Goal: Information Seeking & Learning: Learn about a topic

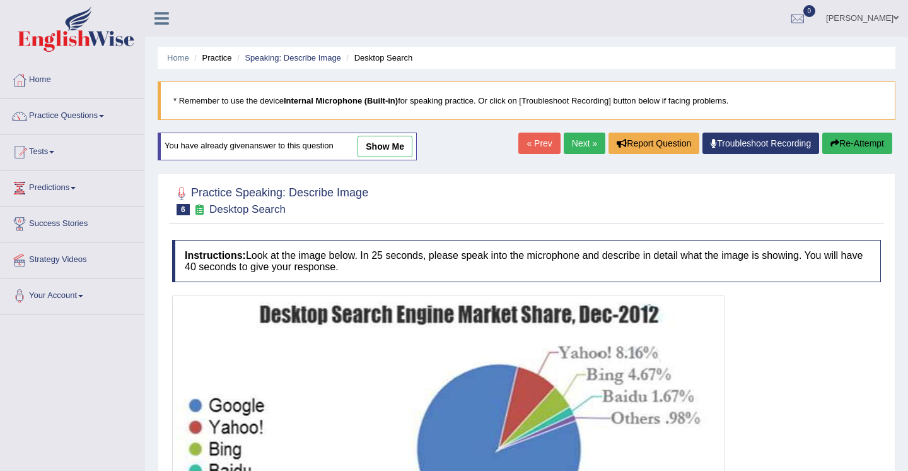
scroll to position [141, 0]
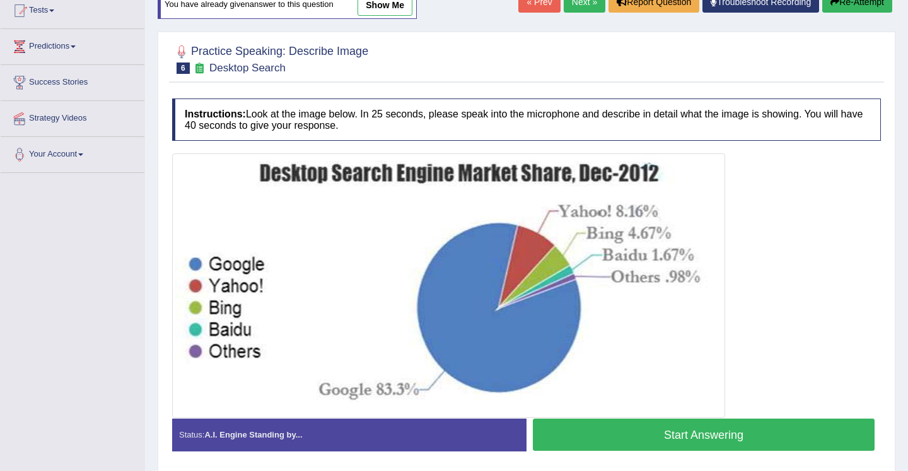
click at [674, 439] on button "Start Answering" at bounding box center [704, 434] width 342 height 32
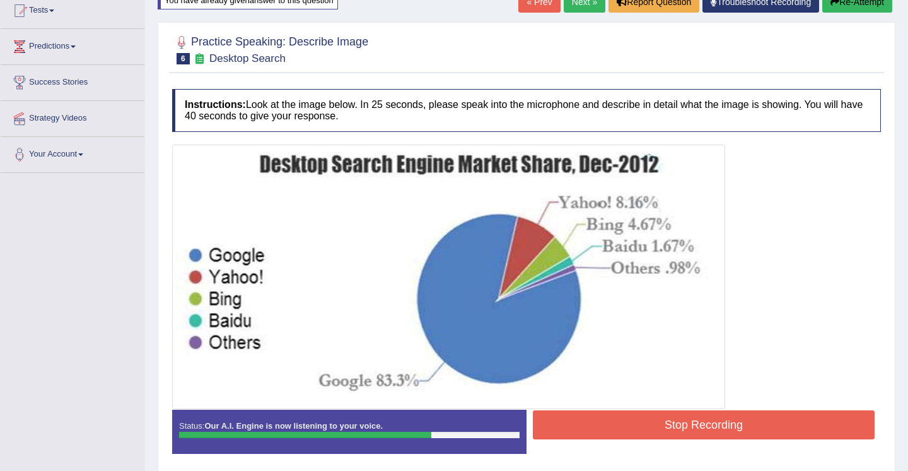
click at [679, 425] on button "Stop Recording" at bounding box center [704, 424] width 342 height 29
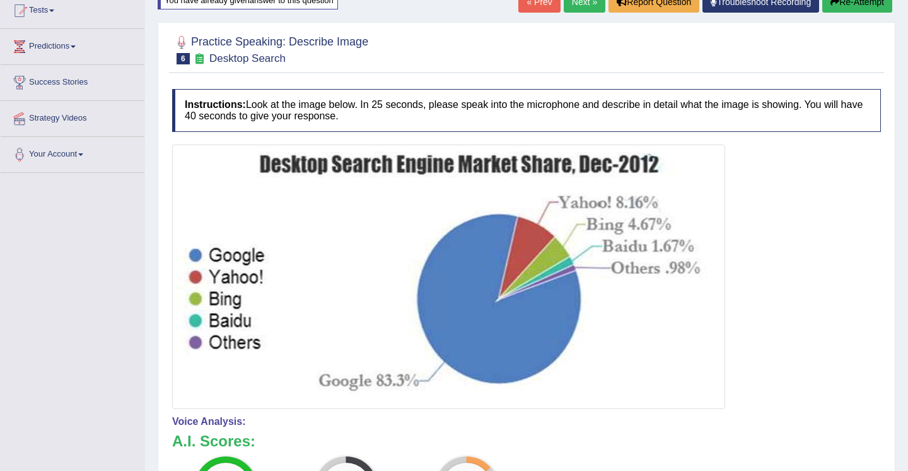
scroll to position [116, 0]
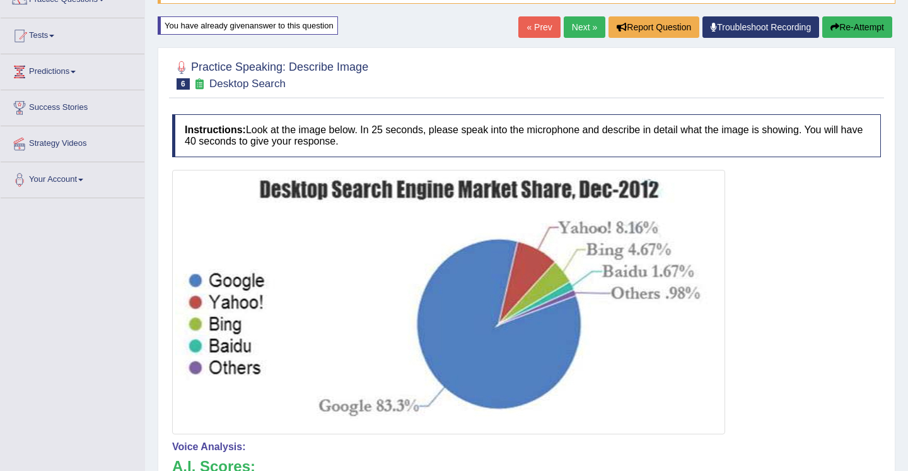
click at [845, 30] on button "Re-Attempt" at bounding box center [857, 26] width 70 height 21
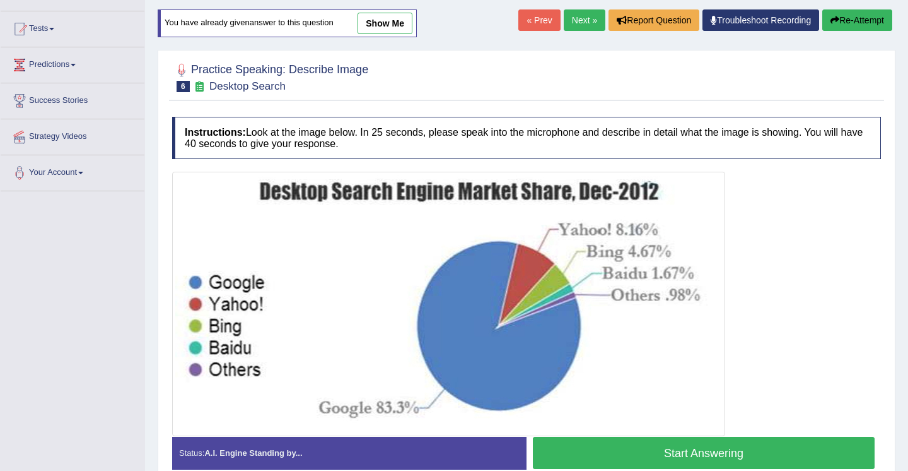
scroll to position [116, 0]
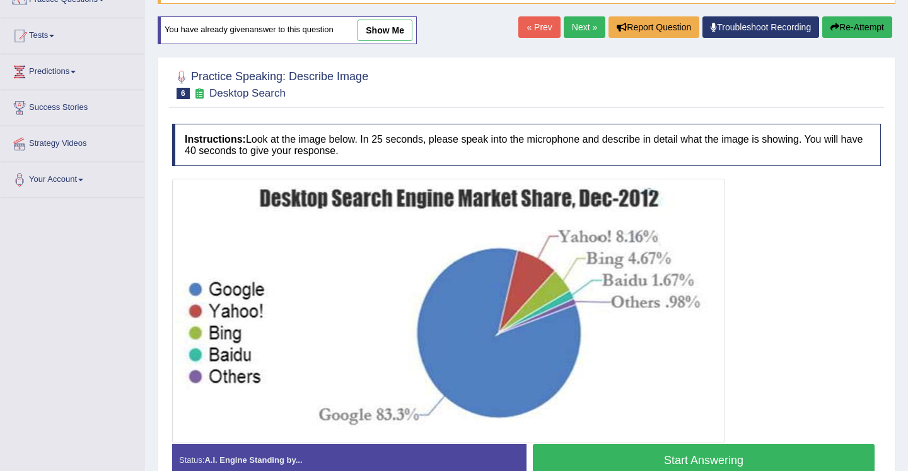
click at [665, 460] on button "Start Answering" at bounding box center [704, 459] width 342 height 32
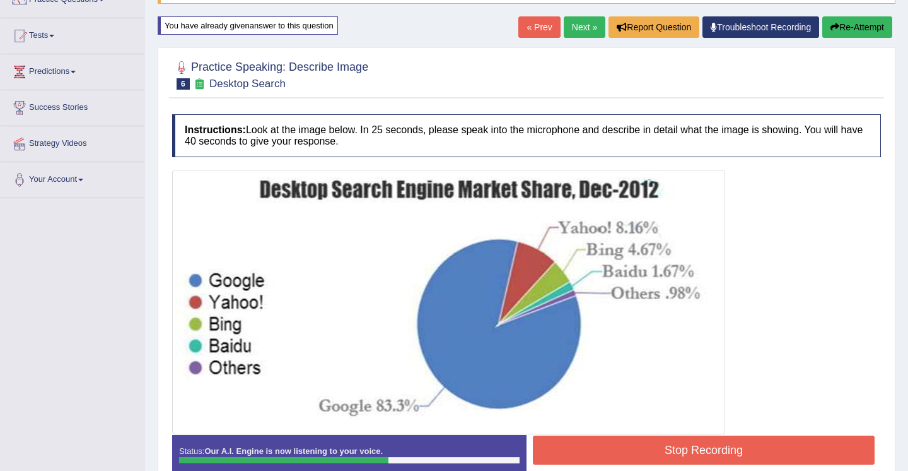
click at [844, 32] on button "Re-Attempt" at bounding box center [857, 26] width 70 height 21
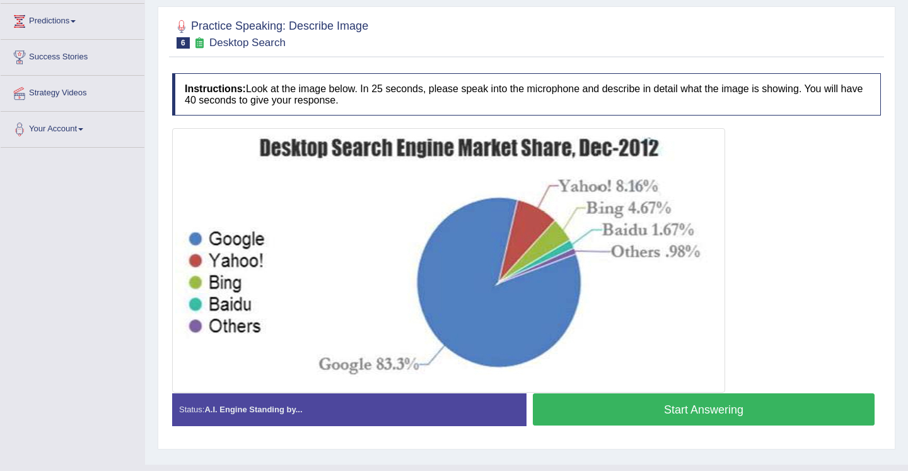
scroll to position [192, 0]
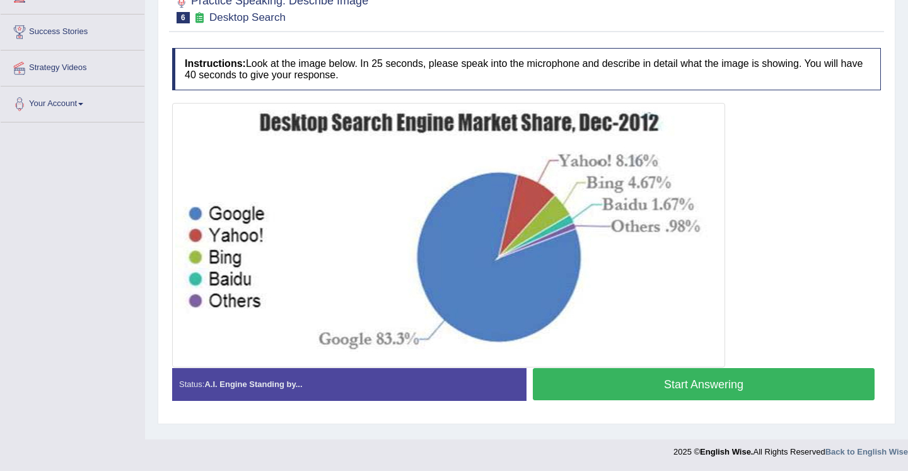
click at [663, 385] on button "Start Answering" at bounding box center [704, 384] width 342 height 32
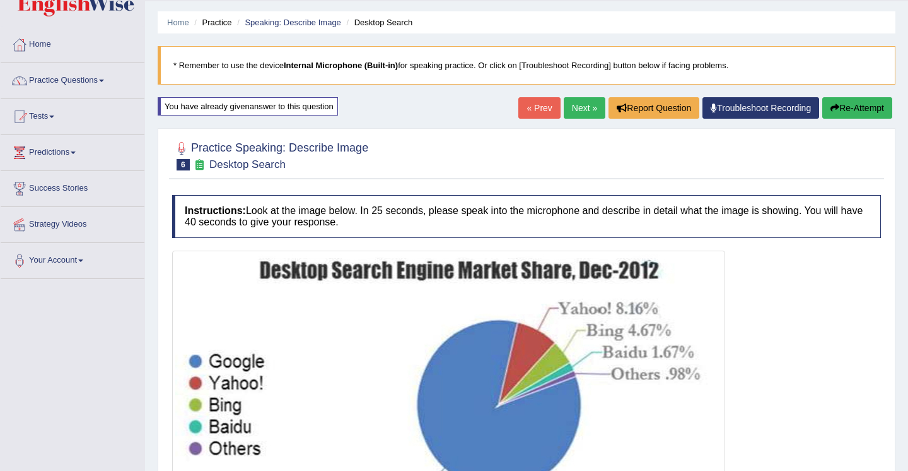
scroll to position [10, 0]
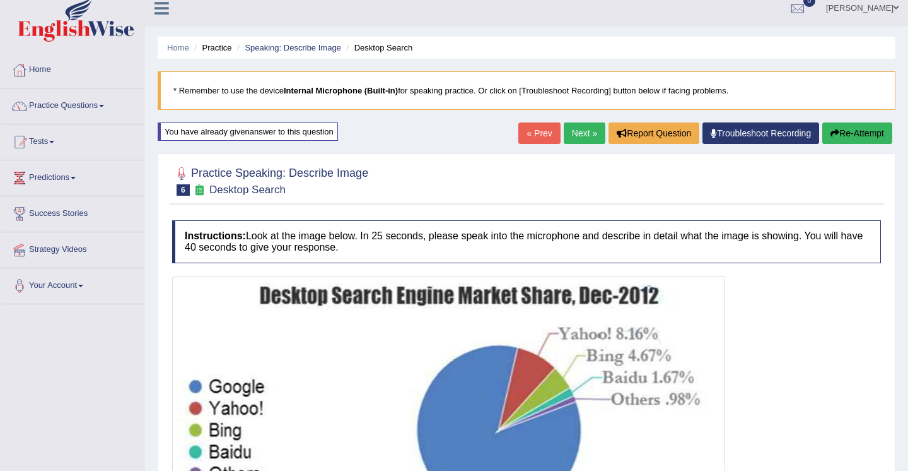
click at [580, 136] on link "Next »" at bounding box center [585, 132] width 42 height 21
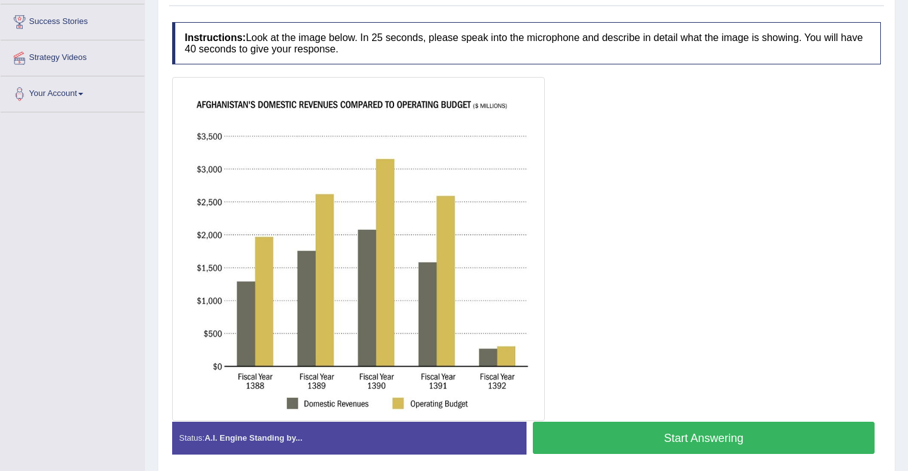
scroll to position [227, 0]
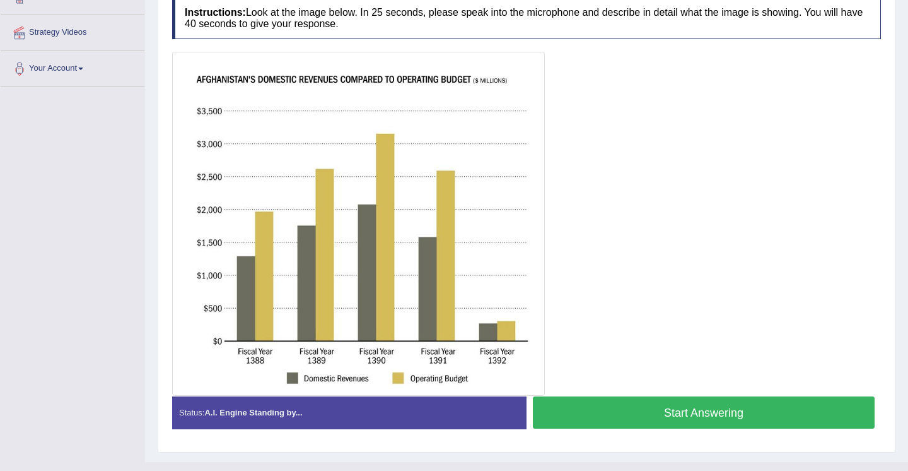
click at [580, 412] on button "Start Answering" at bounding box center [704, 412] width 342 height 32
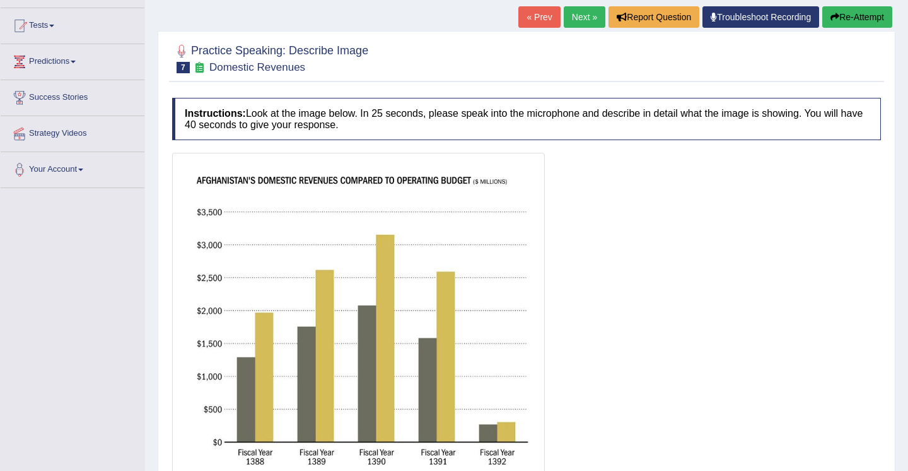
scroll to position [101, 0]
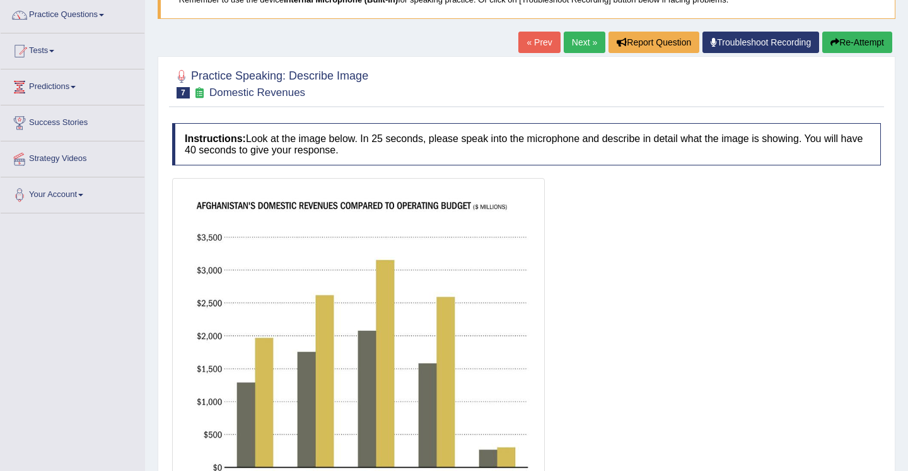
click at [855, 45] on button "Re-Attempt" at bounding box center [857, 42] width 70 height 21
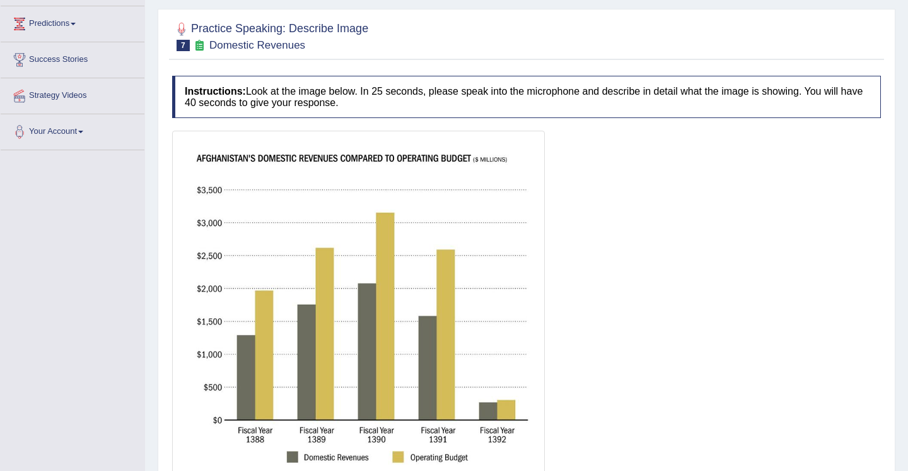
scroll to position [189, 0]
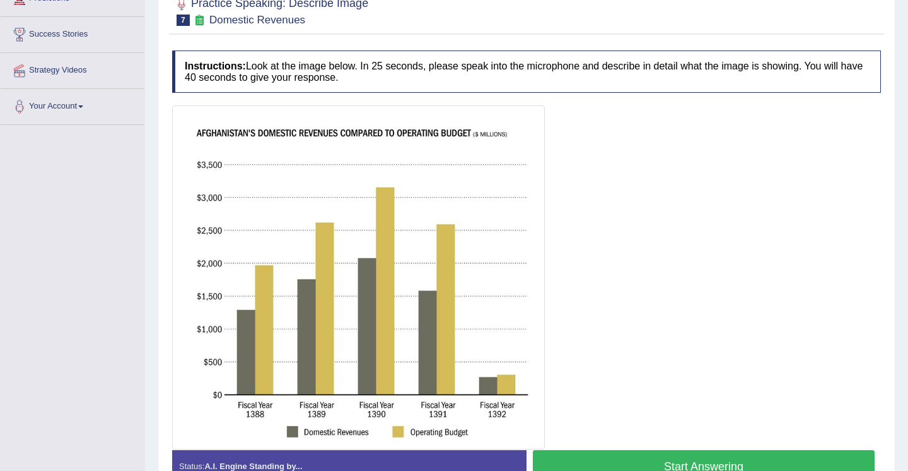
click at [683, 460] on button "Start Answering" at bounding box center [704, 466] width 342 height 32
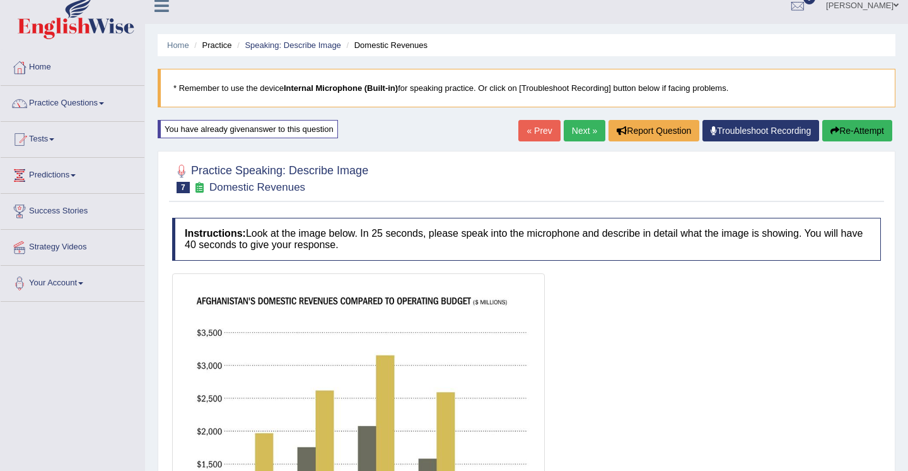
scroll to position [0, 0]
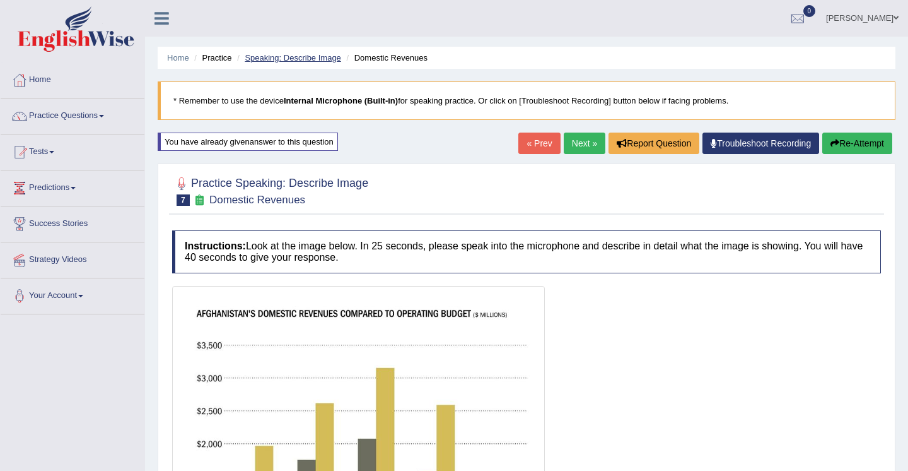
click at [300, 60] on link "Speaking: Describe Image" at bounding box center [293, 57] width 96 height 9
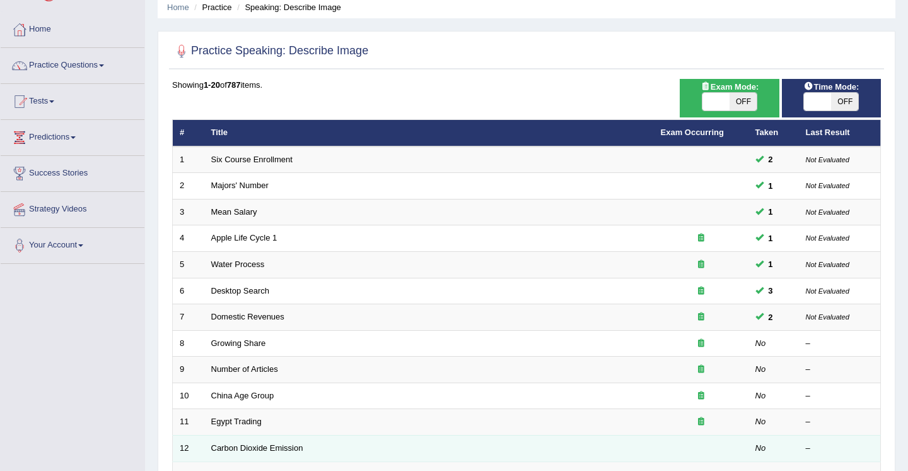
scroll to position [25, 0]
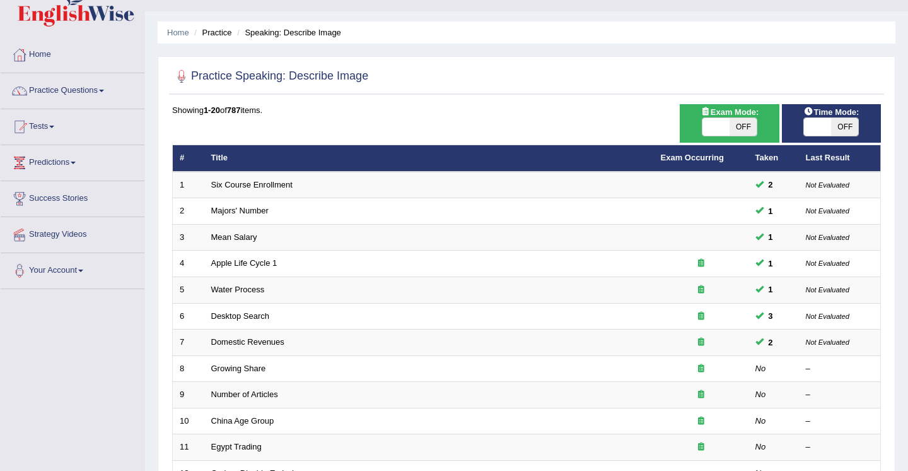
click at [61, 92] on link "Practice Questions" at bounding box center [73, 89] width 144 height 32
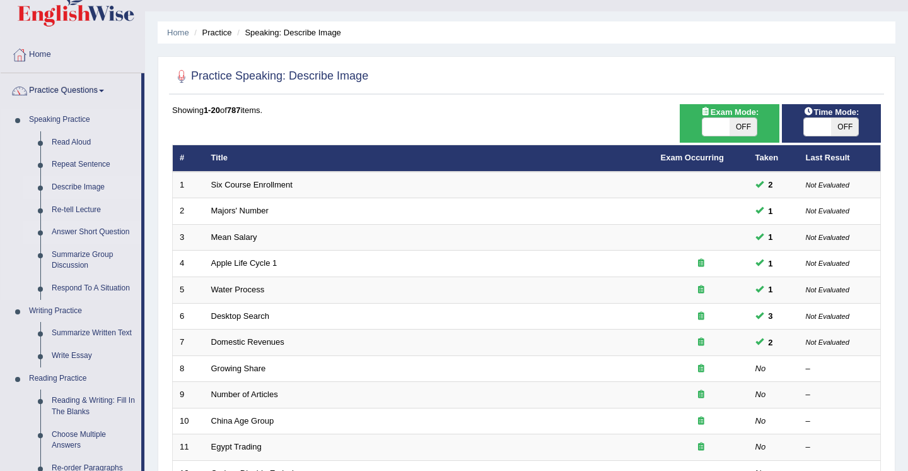
click at [74, 230] on link "Answer Short Question" at bounding box center [93, 232] width 95 height 23
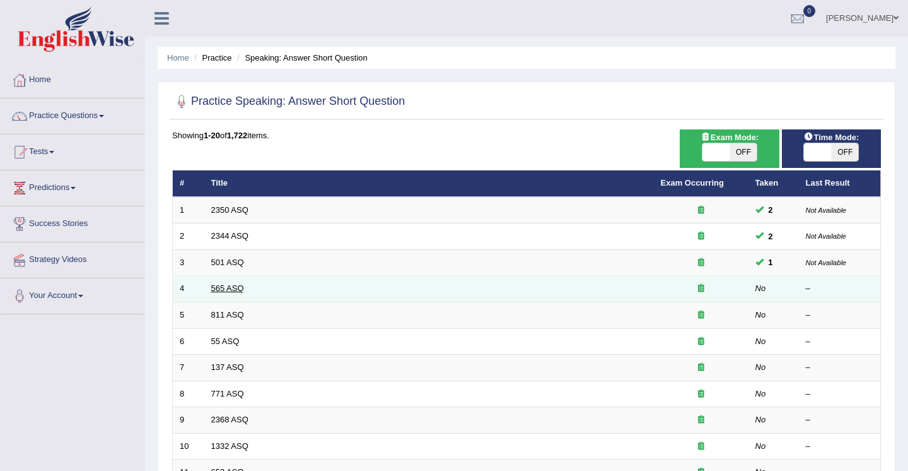
click at [219, 289] on link "565 ASQ" at bounding box center [227, 287] width 33 height 9
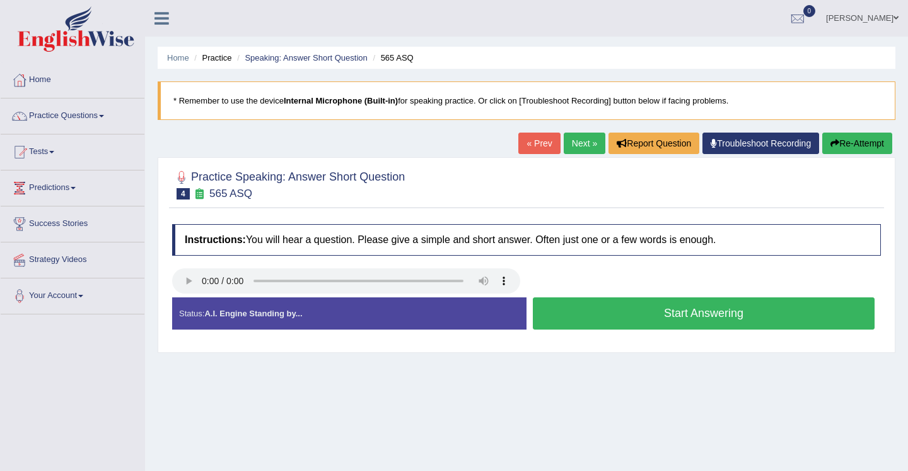
click at [583, 314] on button "Start Answering" at bounding box center [704, 313] width 342 height 32
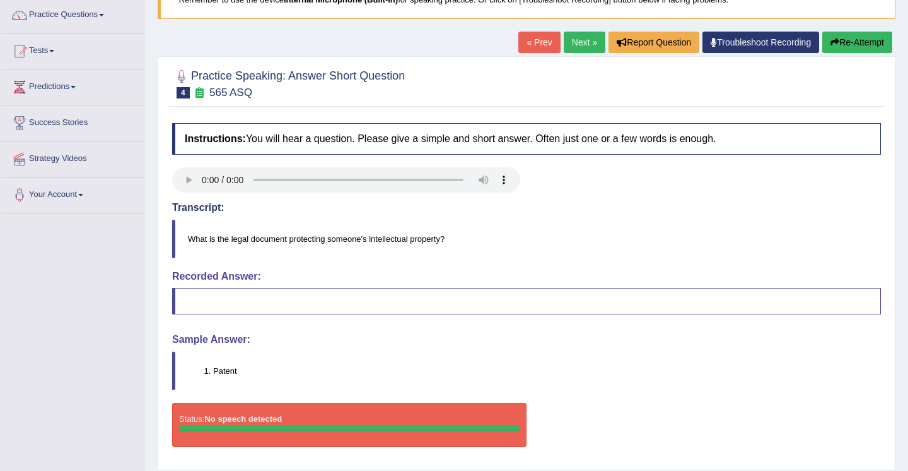
scroll to position [126, 0]
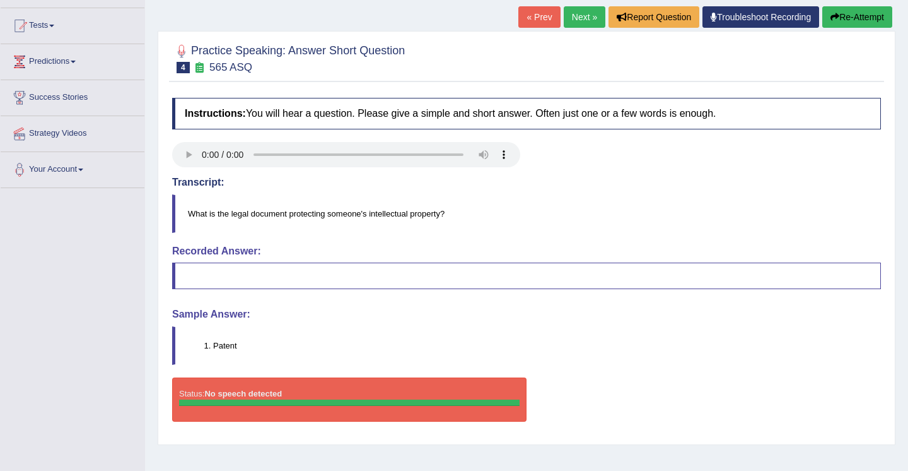
click at [845, 18] on button "Re-Attempt" at bounding box center [857, 16] width 70 height 21
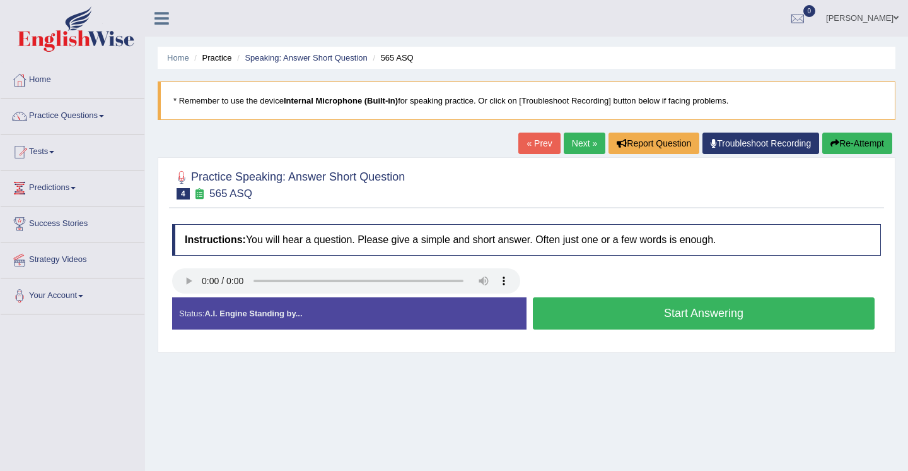
scroll to position [126, 0]
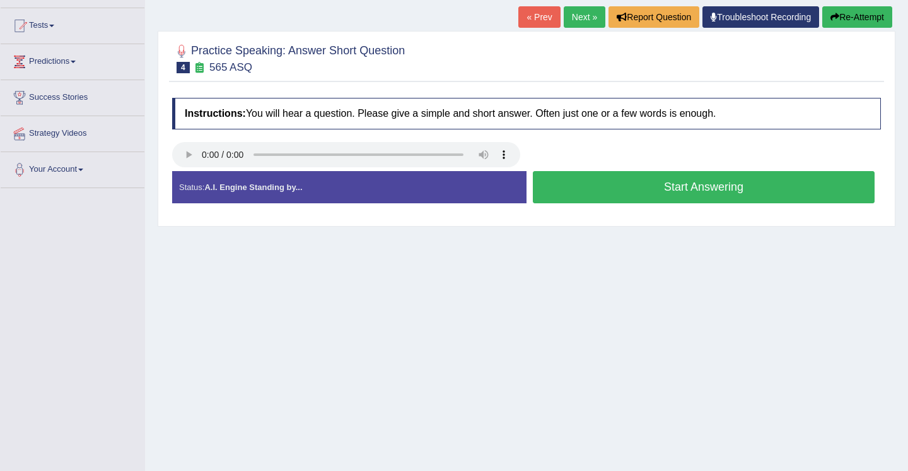
click at [618, 191] on button "Start Answering" at bounding box center [704, 187] width 342 height 32
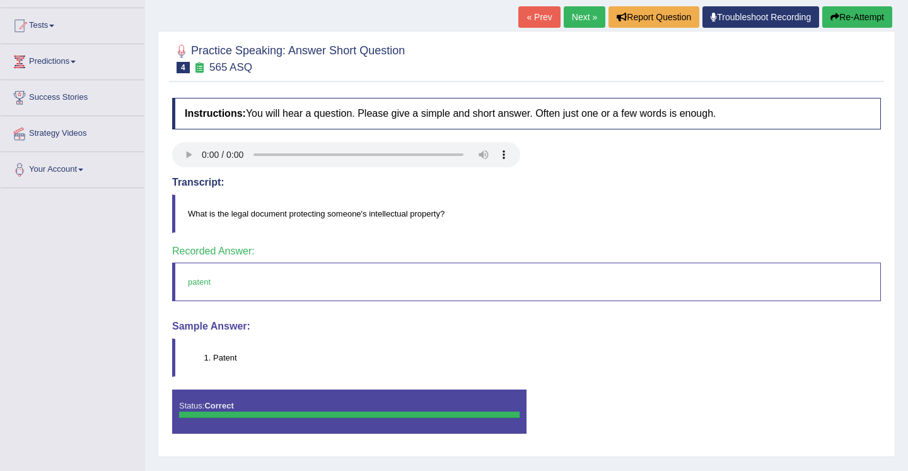
click at [578, 20] on link "Next »" at bounding box center [585, 16] width 42 height 21
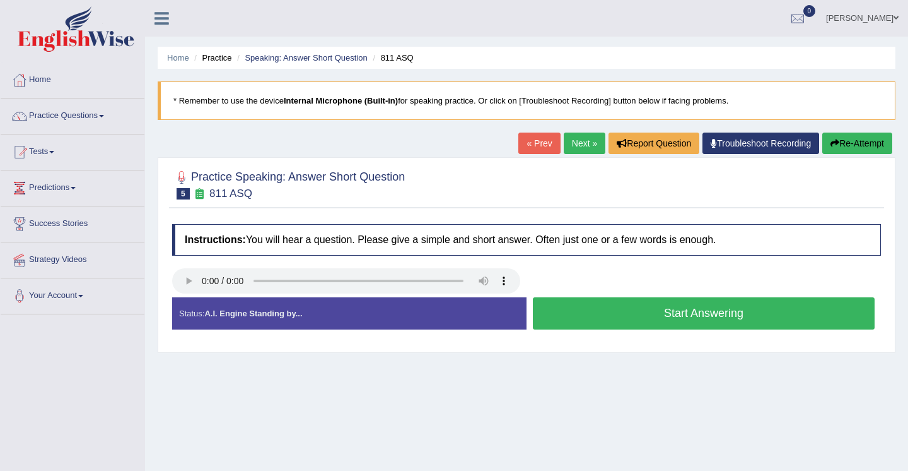
click at [594, 312] on button "Start Answering" at bounding box center [704, 313] width 342 height 32
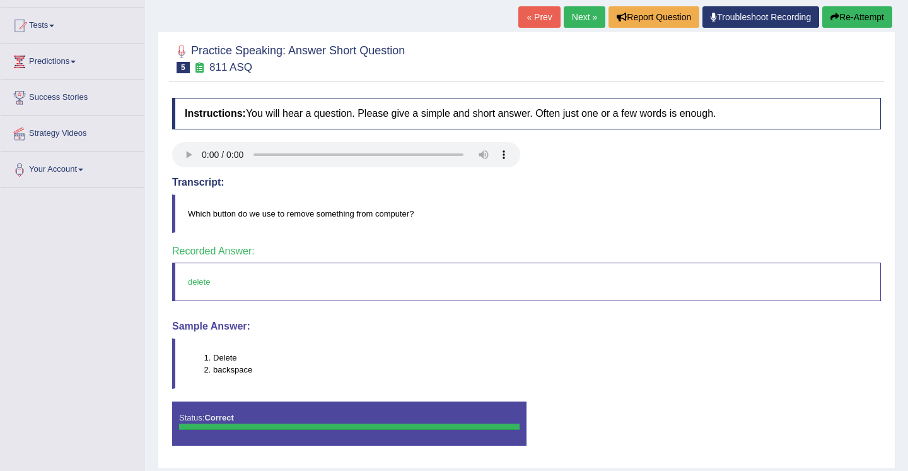
scroll to position [101, 0]
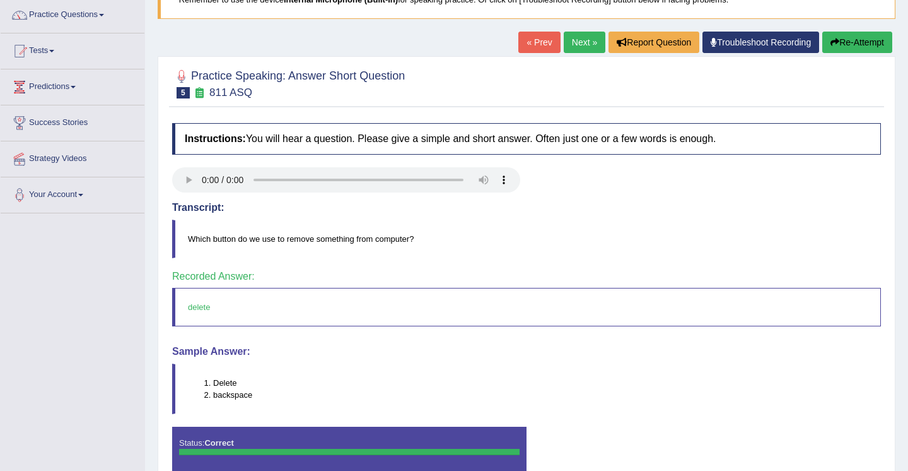
click at [578, 40] on link "Next »" at bounding box center [585, 42] width 42 height 21
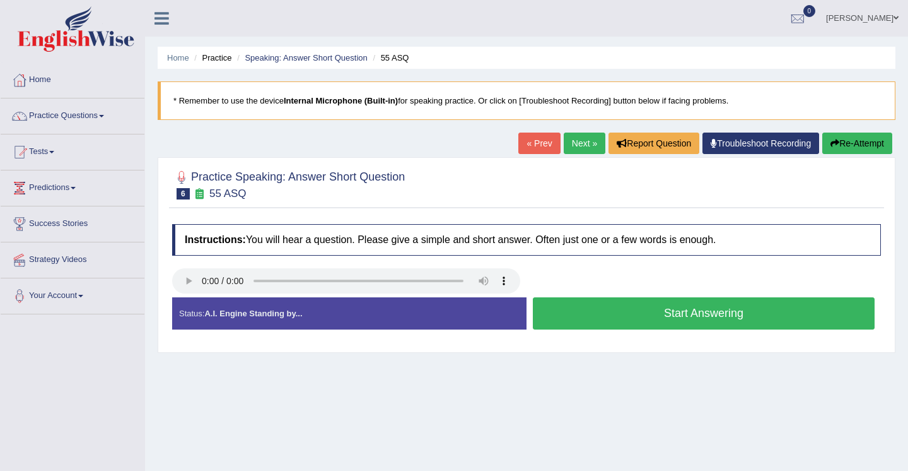
click at [664, 315] on button "Start Answering" at bounding box center [704, 313] width 342 height 32
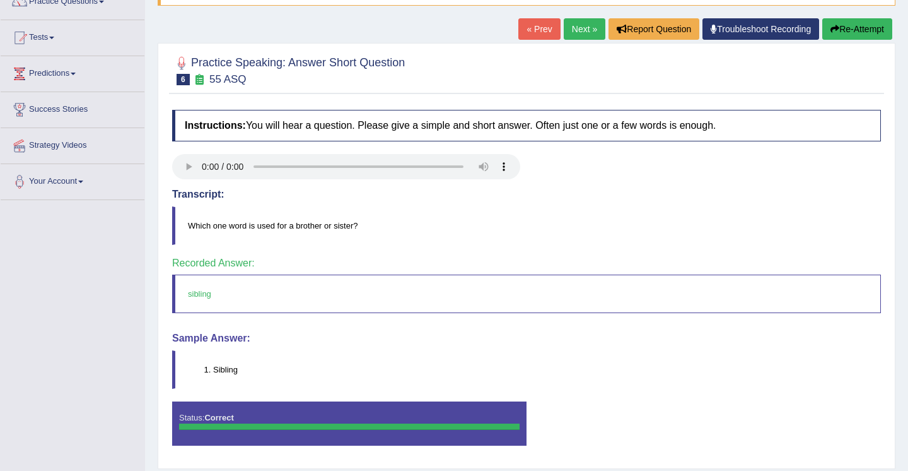
scroll to position [126, 0]
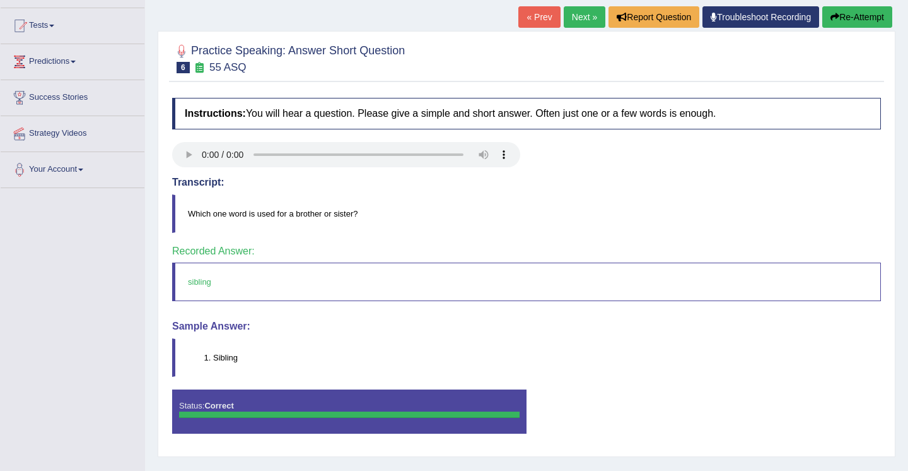
click at [577, 20] on link "Next »" at bounding box center [585, 16] width 42 height 21
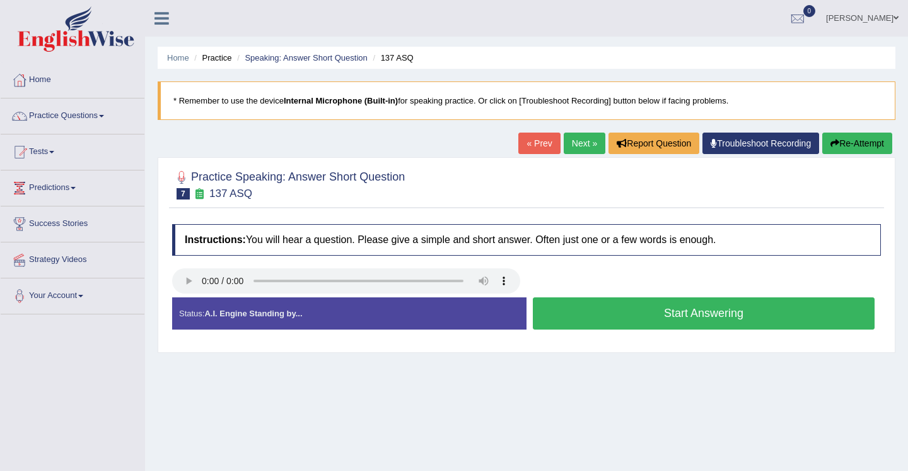
click at [627, 312] on button "Start Answering" at bounding box center [704, 313] width 342 height 32
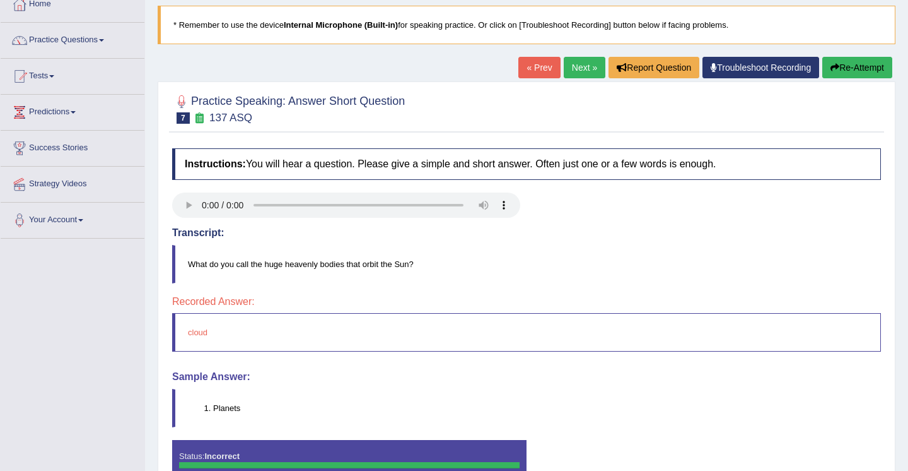
scroll to position [101, 0]
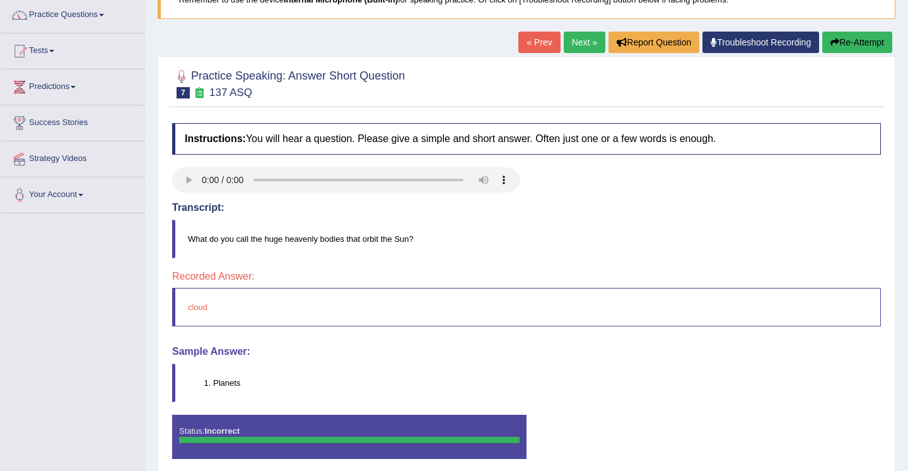
click at [846, 42] on button "Re-Attempt" at bounding box center [857, 42] width 70 height 21
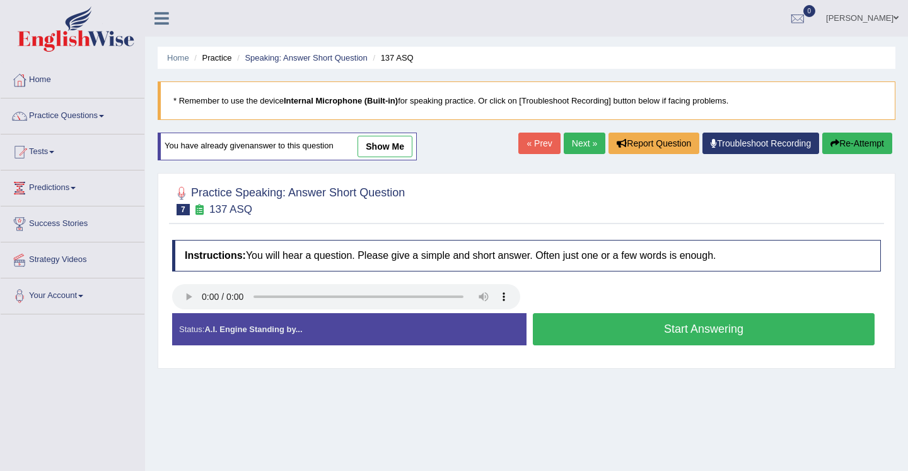
scroll to position [104, 0]
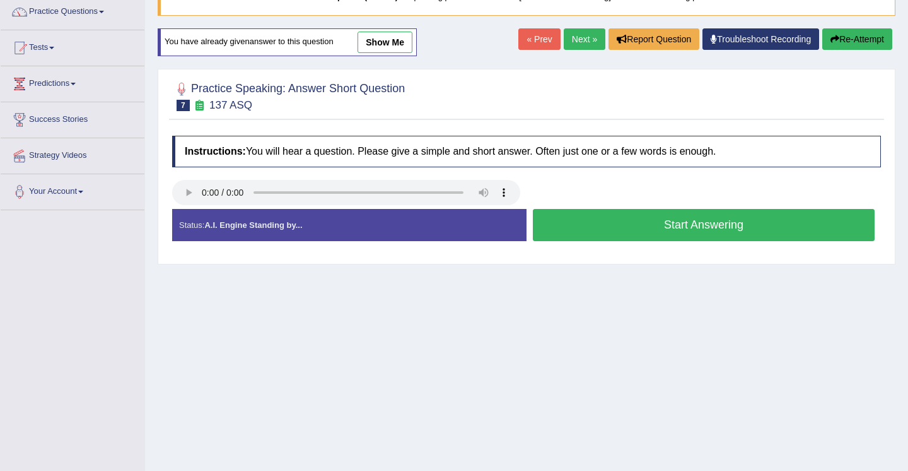
click at [576, 225] on button "Start Answering" at bounding box center [704, 225] width 342 height 32
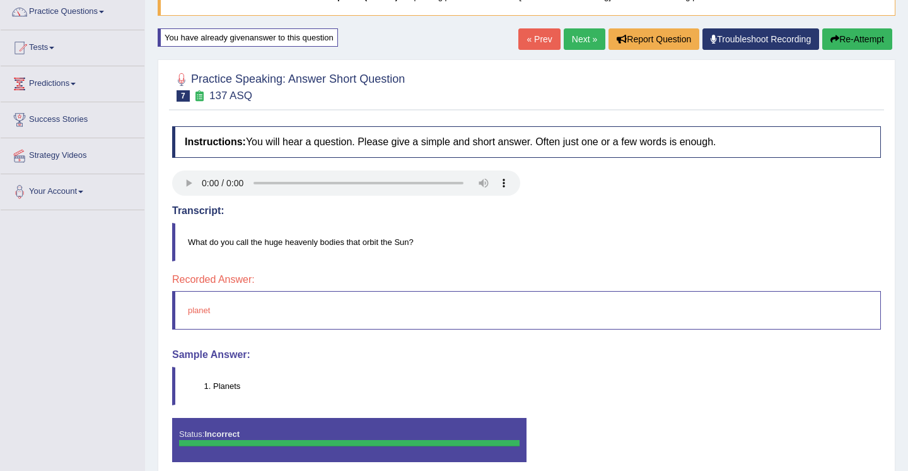
click at [846, 38] on button "Re-Attempt" at bounding box center [857, 38] width 70 height 21
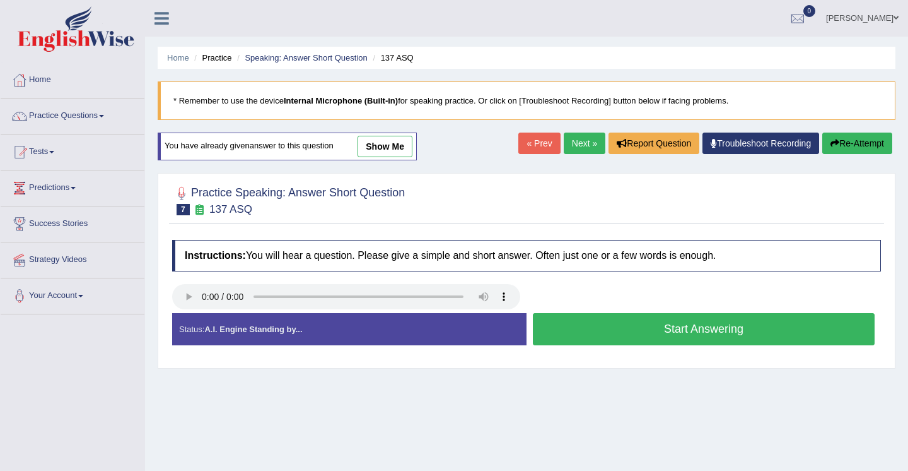
scroll to position [107, 0]
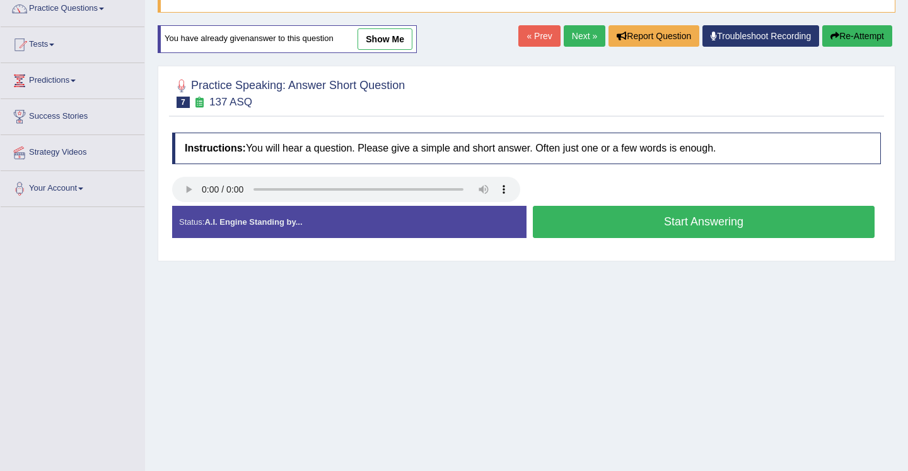
click at [629, 225] on button "Start Answering" at bounding box center [704, 222] width 342 height 32
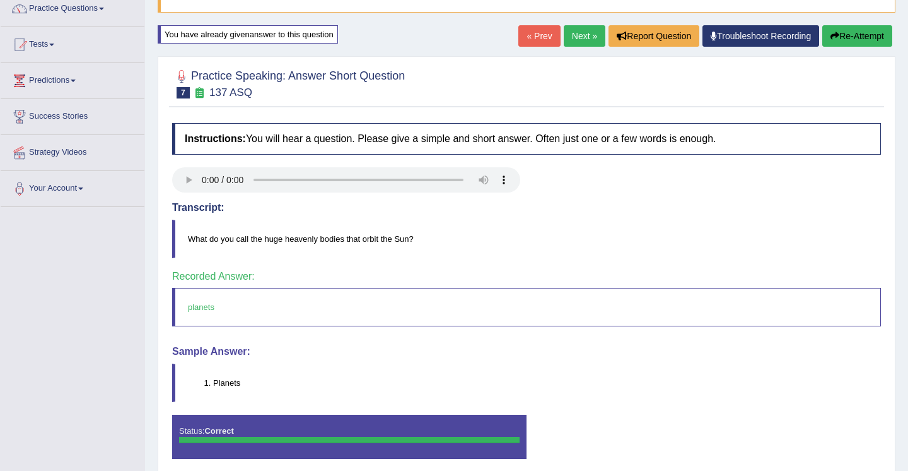
click at [572, 39] on link "Next »" at bounding box center [585, 35] width 42 height 21
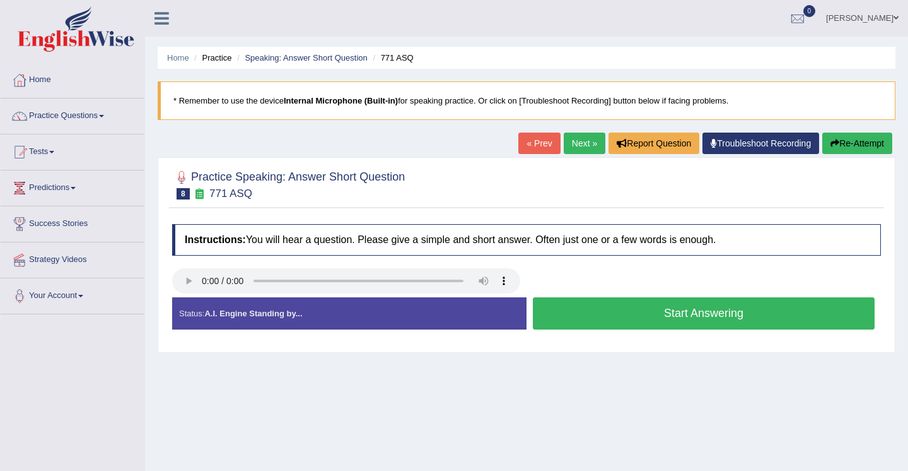
click at [632, 313] on button "Start Answering" at bounding box center [704, 313] width 342 height 32
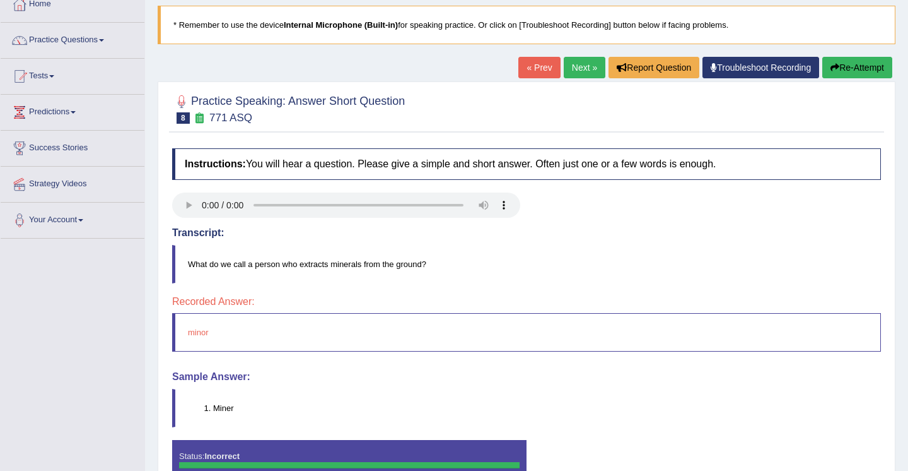
scroll to position [101, 0]
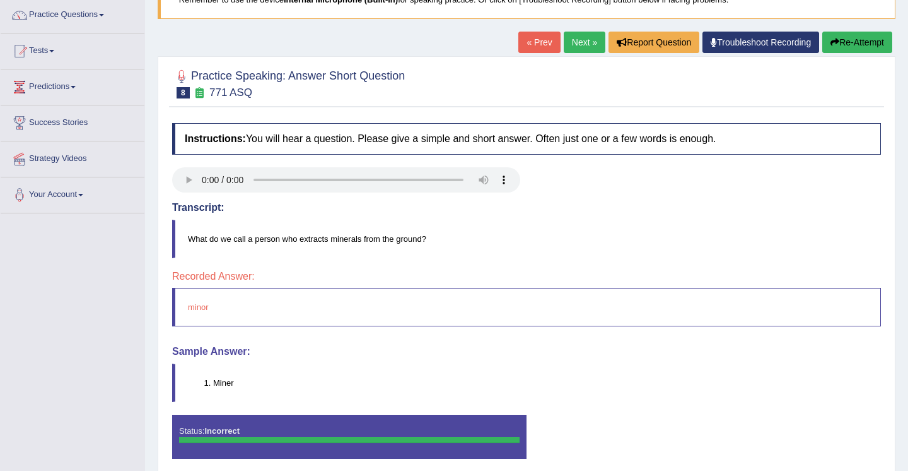
click at [843, 45] on button "Re-Attempt" at bounding box center [857, 42] width 70 height 21
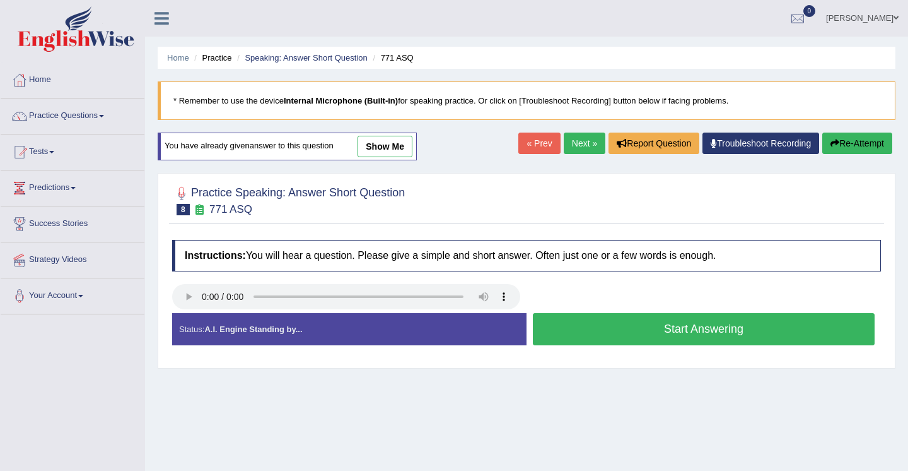
scroll to position [104, 0]
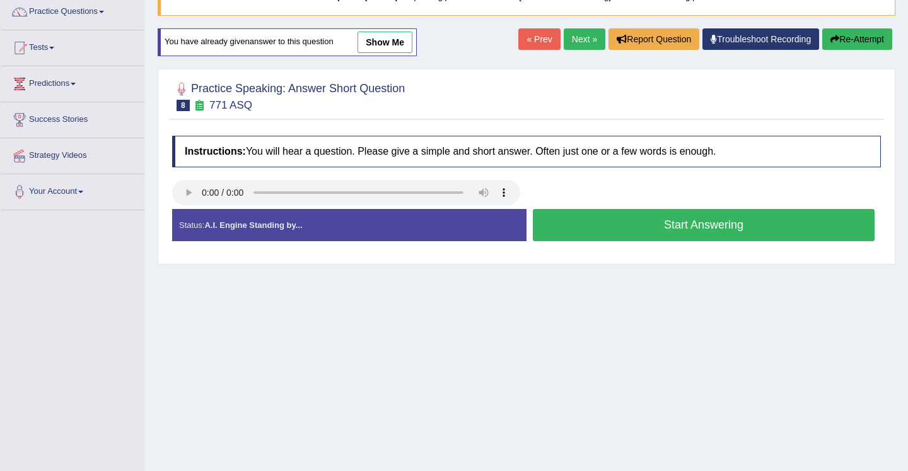
click at [612, 221] on button "Start Answering" at bounding box center [704, 225] width 342 height 32
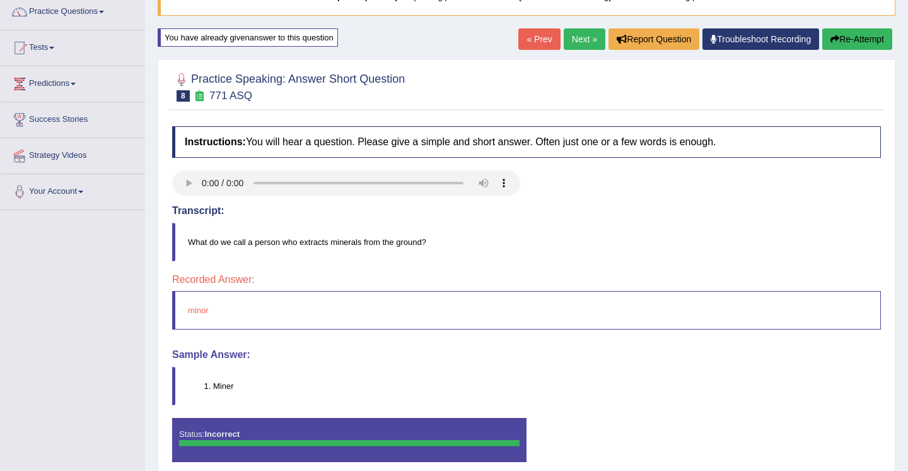
click at [856, 44] on button "Re-Attempt" at bounding box center [857, 38] width 70 height 21
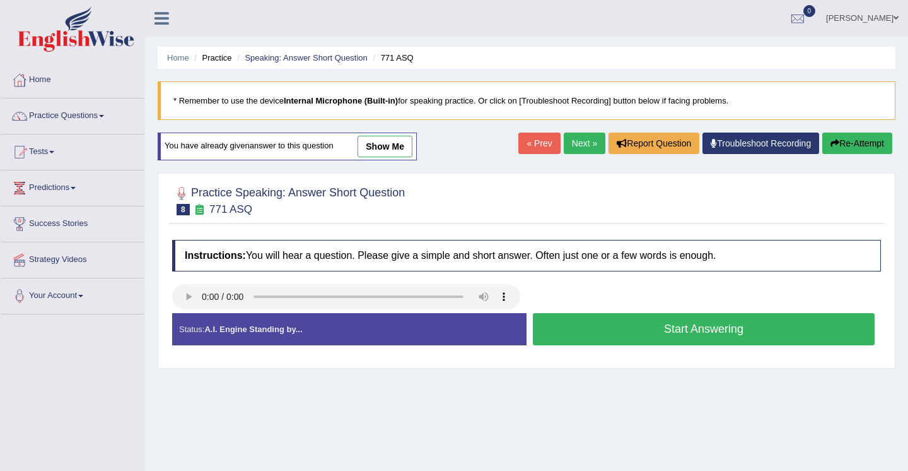
scroll to position [107, 0]
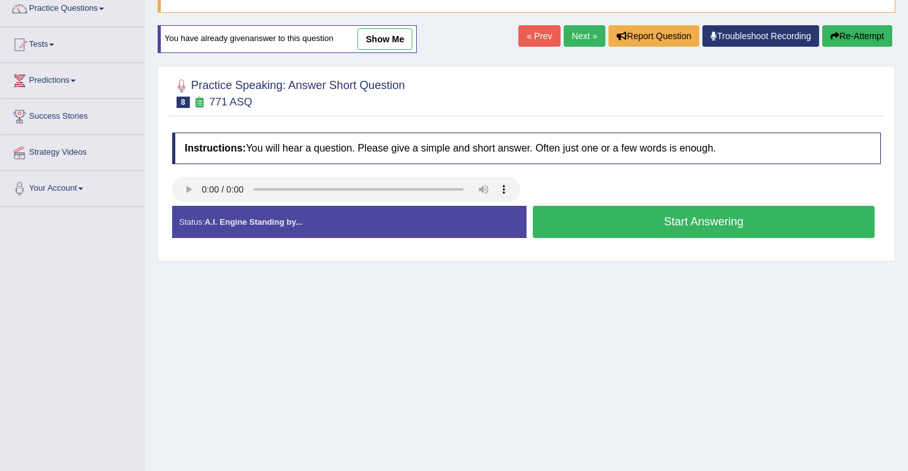
click at [573, 231] on button "Start Answering" at bounding box center [704, 222] width 342 height 32
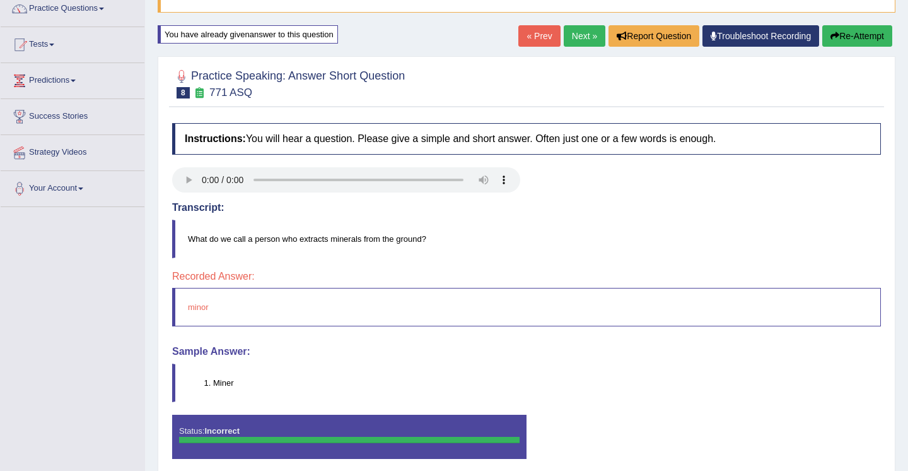
click at [843, 38] on button "Re-Attempt" at bounding box center [857, 35] width 70 height 21
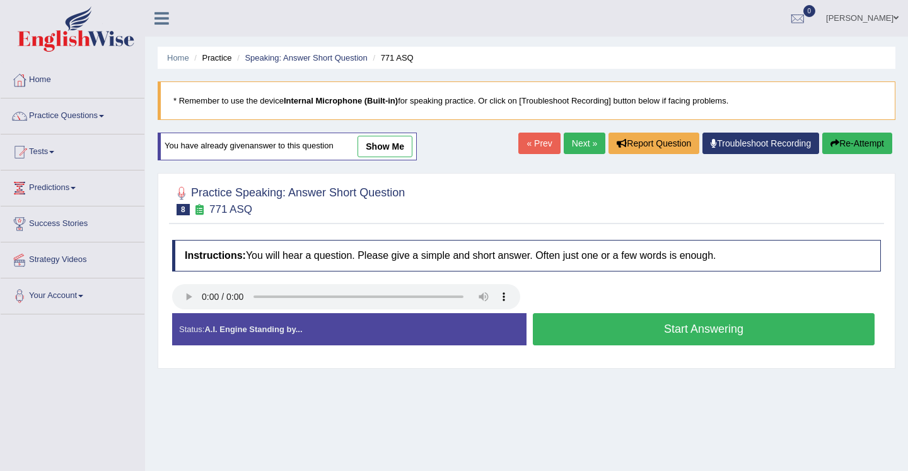
scroll to position [107, 0]
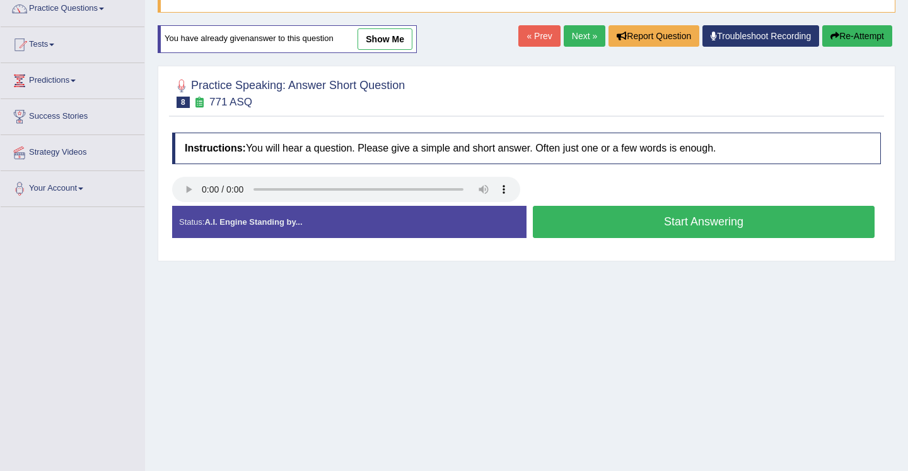
click at [592, 230] on button "Start Answering" at bounding box center [704, 222] width 342 height 32
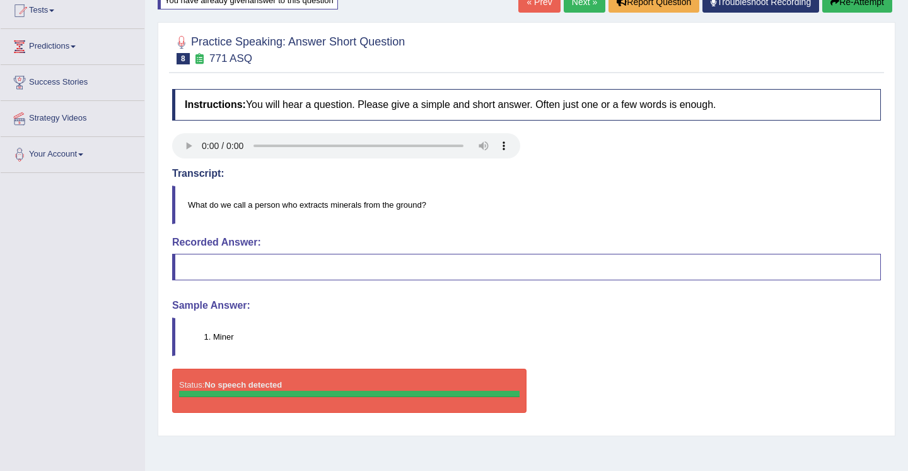
scroll to position [116, 0]
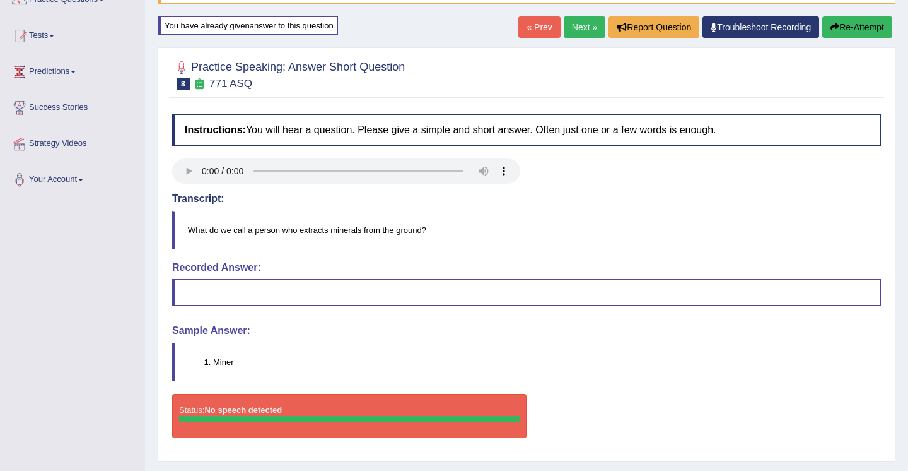
click at [759, 29] on link "Troubleshoot Recording" at bounding box center [761, 26] width 117 height 21
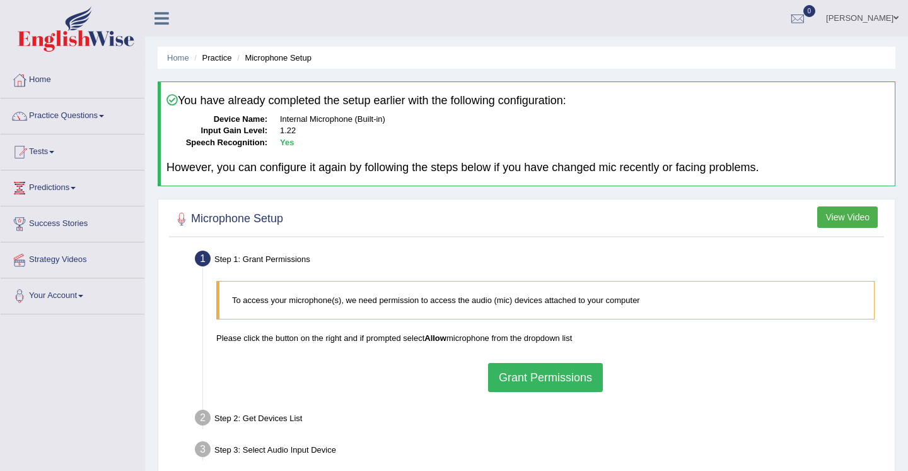
click at [552, 375] on button "Grant Permissions" at bounding box center [545, 377] width 115 height 29
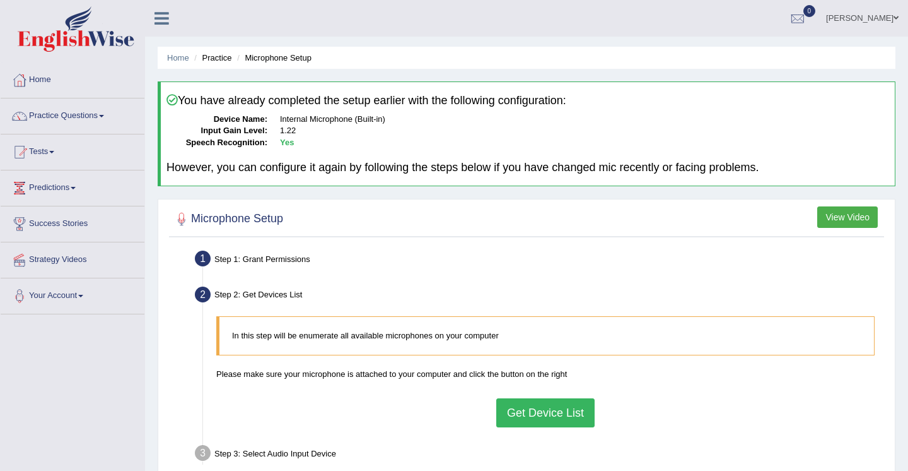
click at [543, 416] on button "Get Device List" at bounding box center [545, 412] width 98 height 29
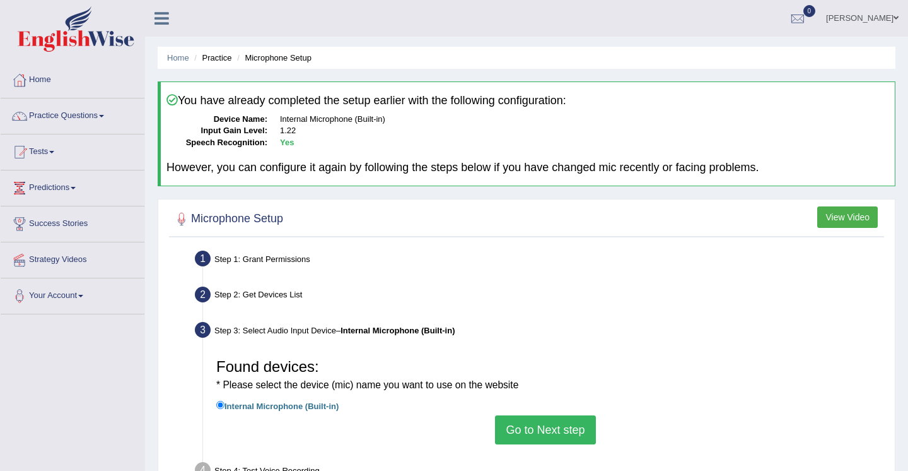
click at [529, 426] on button "Go to Next step" at bounding box center [545, 429] width 100 height 29
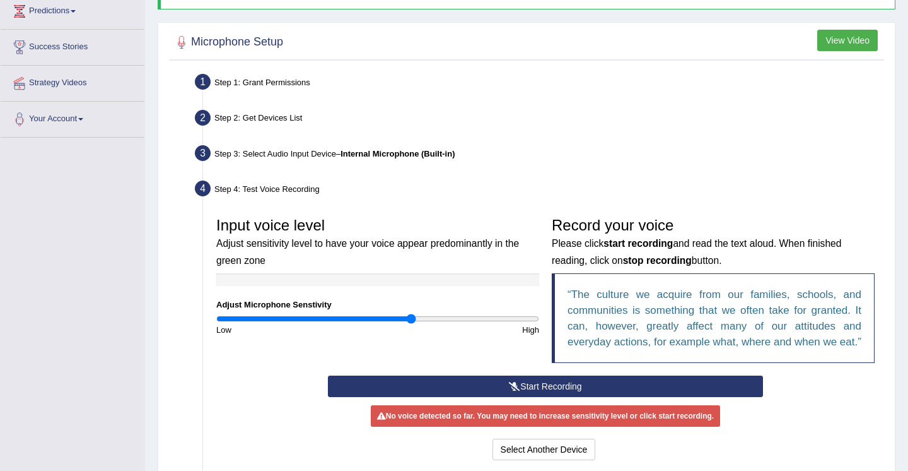
scroll to position [202, 0]
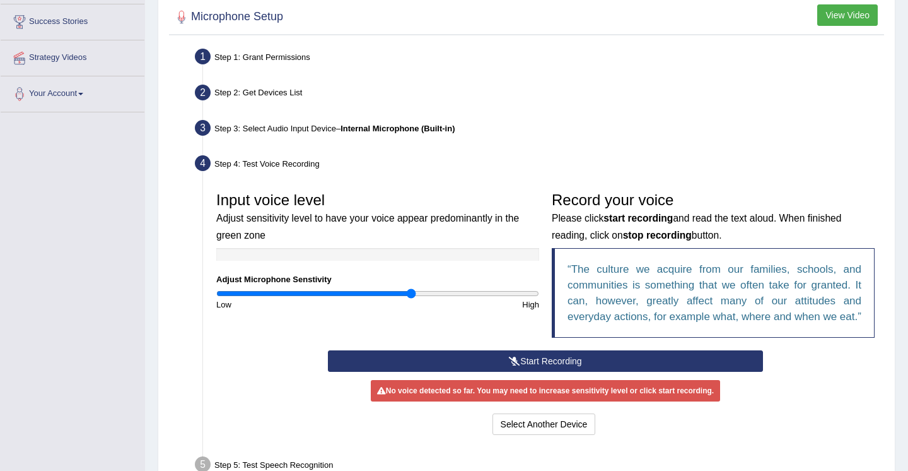
click at [554, 371] on button "Start Recording" at bounding box center [545, 360] width 435 height 21
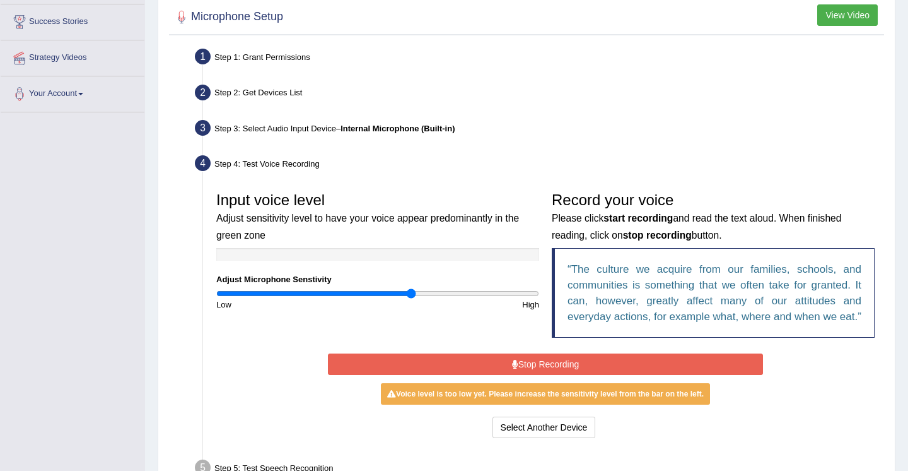
click at [535, 375] on button "Stop Recording" at bounding box center [545, 363] width 435 height 21
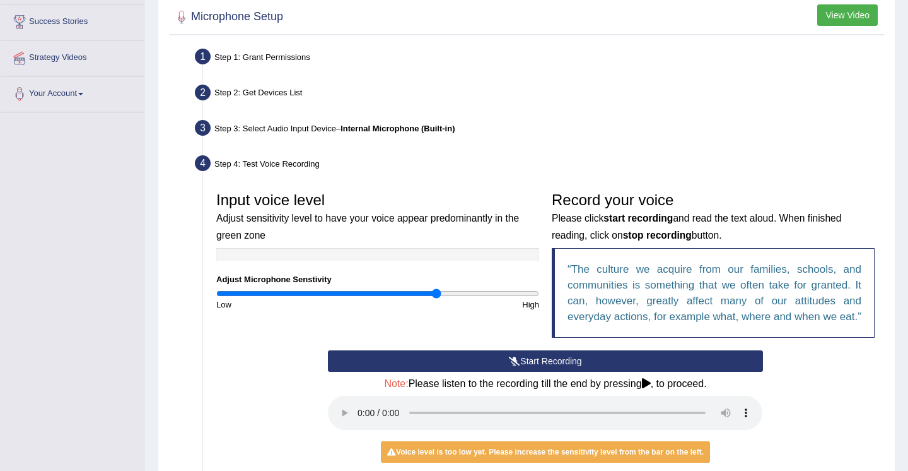
click at [436, 289] on input "range" at bounding box center [377, 293] width 323 height 10
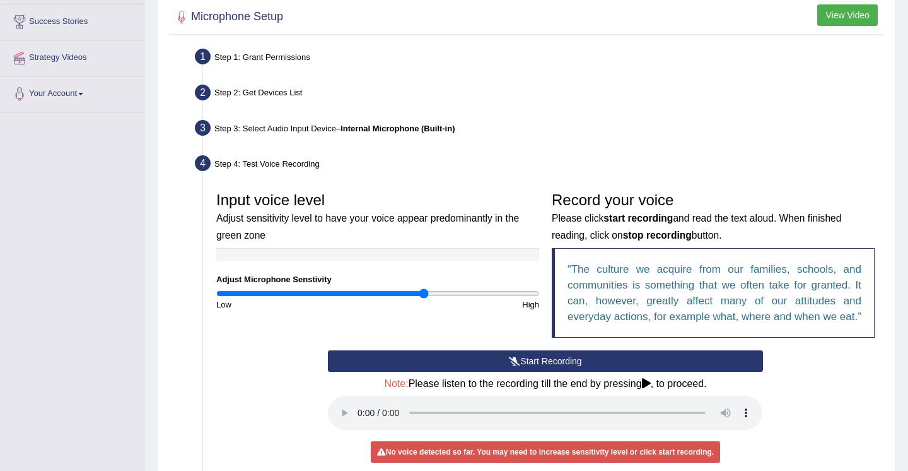
click at [423, 291] on input "range" at bounding box center [377, 293] width 323 height 10
click at [397, 293] on input "range" at bounding box center [377, 293] width 323 height 10
click at [424, 294] on input "range" at bounding box center [377, 293] width 323 height 10
click at [452, 288] on input "range" at bounding box center [377, 293] width 323 height 10
type input "1.56"
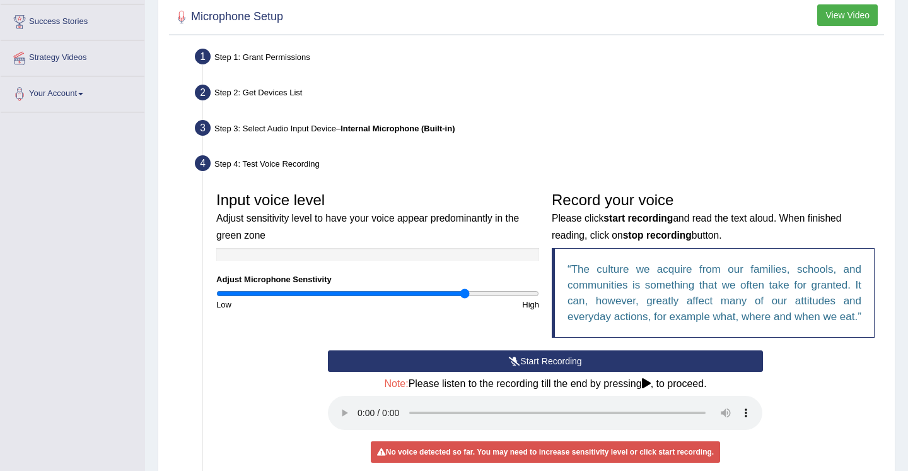
click at [466, 293] on input "range" at bounding box center [377, 293] width 323 height 10
click at [493, 371] on button "Start Recording" at bounding box center [545, 360] width 435 height 21
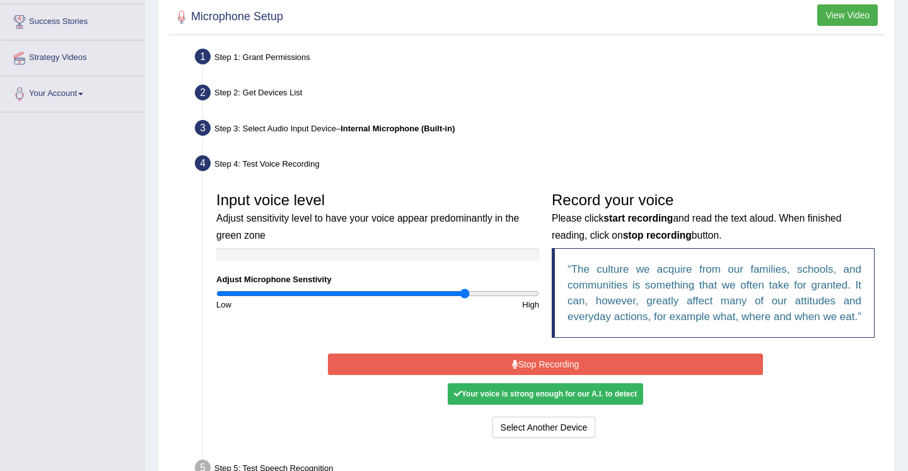
click at [485, 375] on button "Stop Recording" at bounding box center [545, 363] width 435 height 21
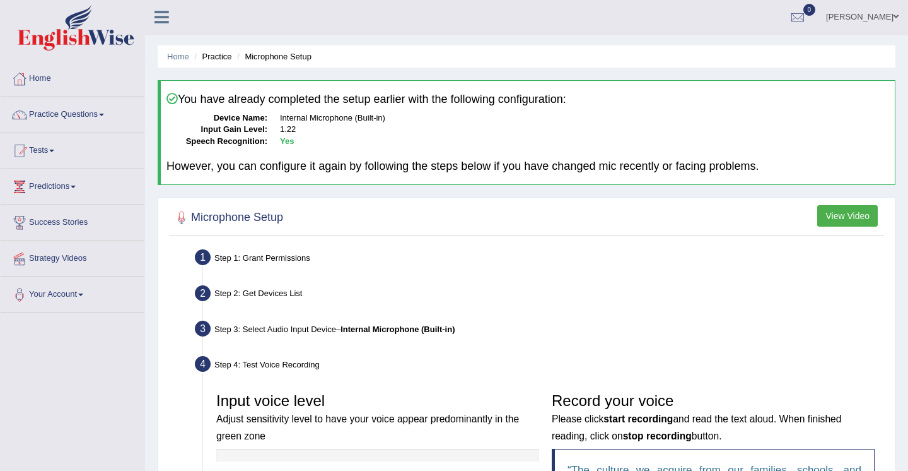
scroll to position [0, 0]
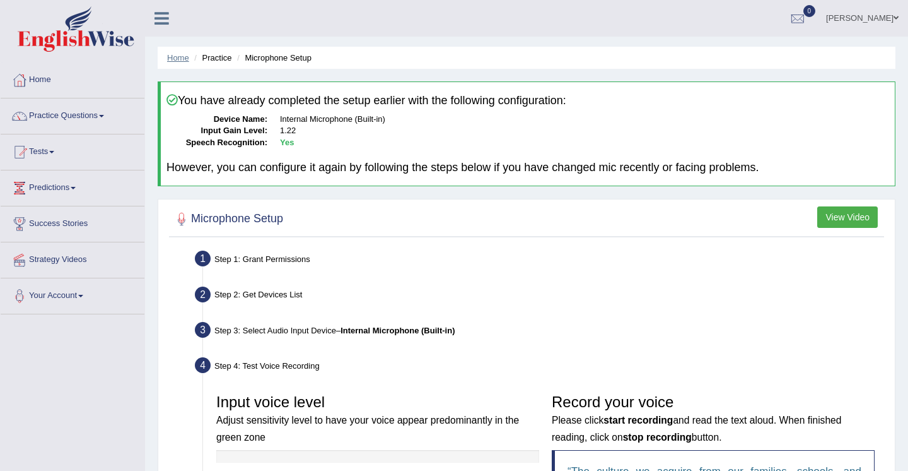
click at [180, 57] on link "Home" at bounding box center [178, 57] width 22 height 9
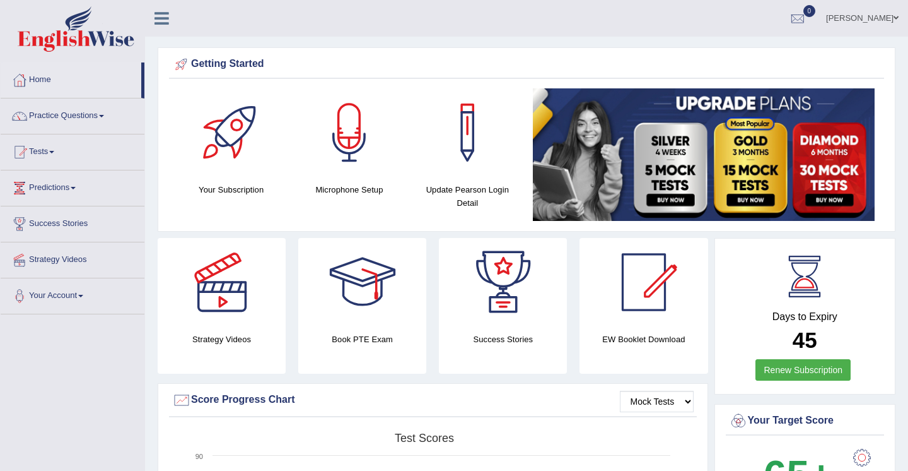
click at [54, 115] on link "Practice Questions" at bounding box center [73, 114] width 144 height 32
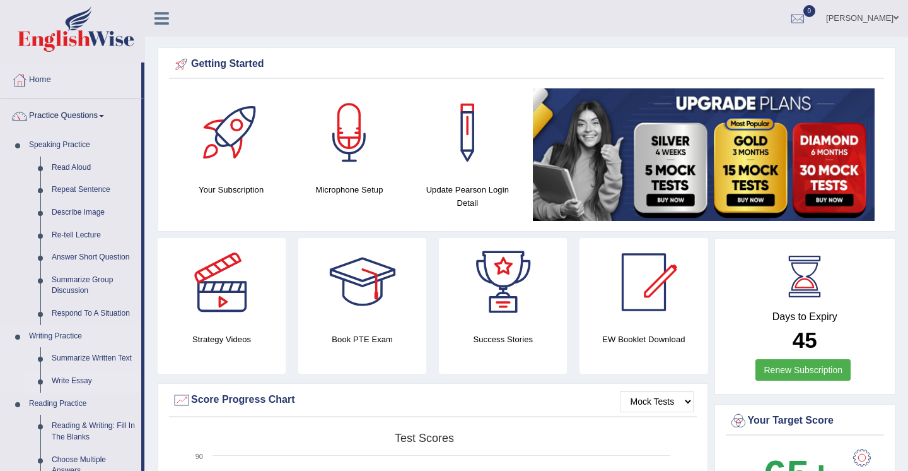
click at [67, 376] on link "Write Essay" at bounding box center [93, 381] width 95 height 23
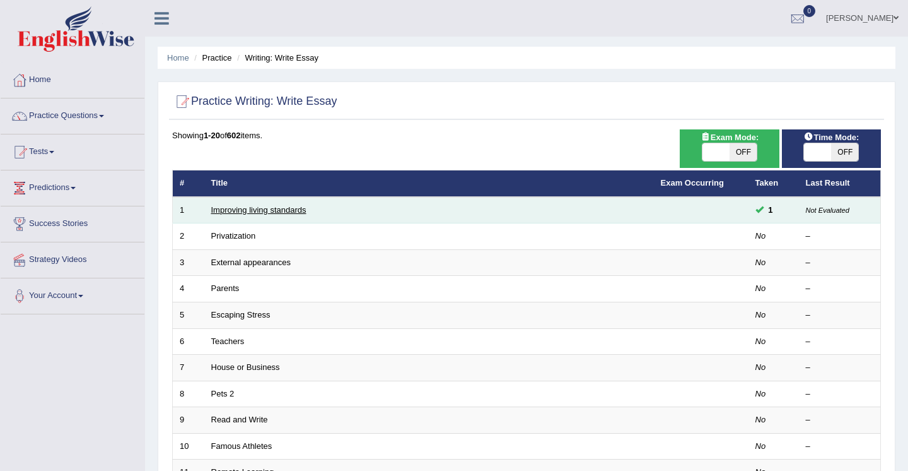
click at [269, 213] on link "Improving living standards" at bounding box center [258, 209] width 95 height 9
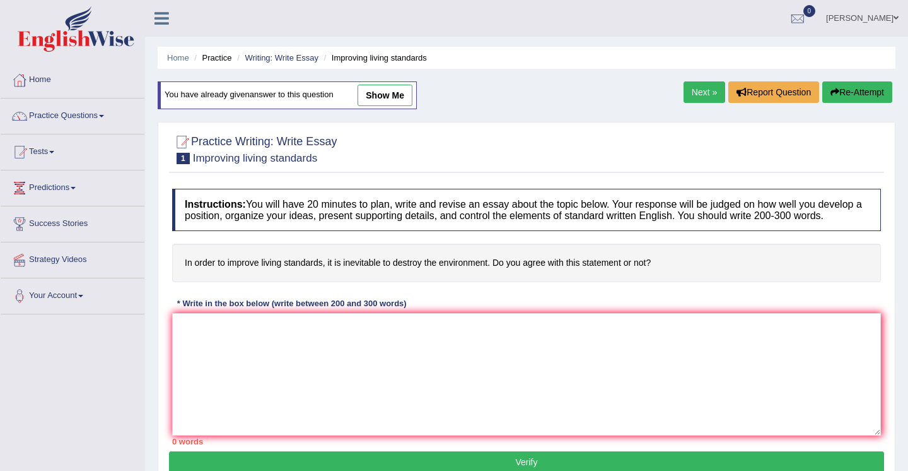
click at [387, 100] on link "show me" at bounding box center [385, 95] width 55 height 21
type textarea "No i do not agreed with such statement,because ther is no life without a health…"
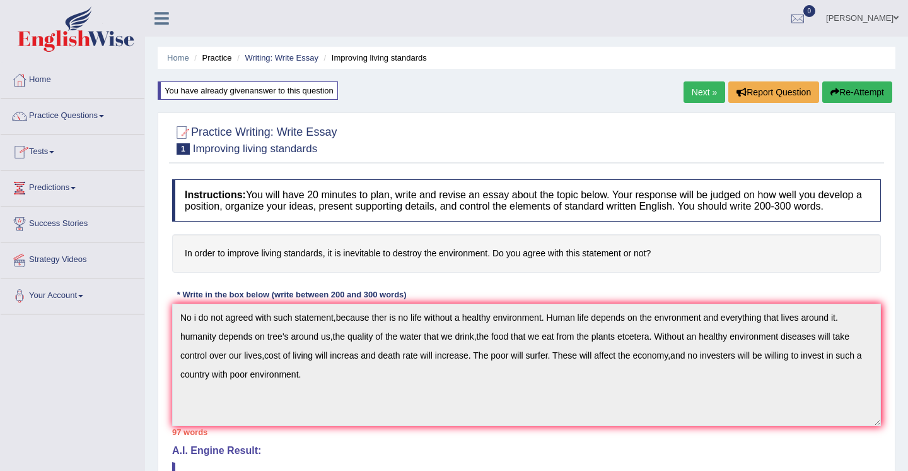
click at [54, 153] on link "Tests" at bounding box center [73, 150] width 144 height 32
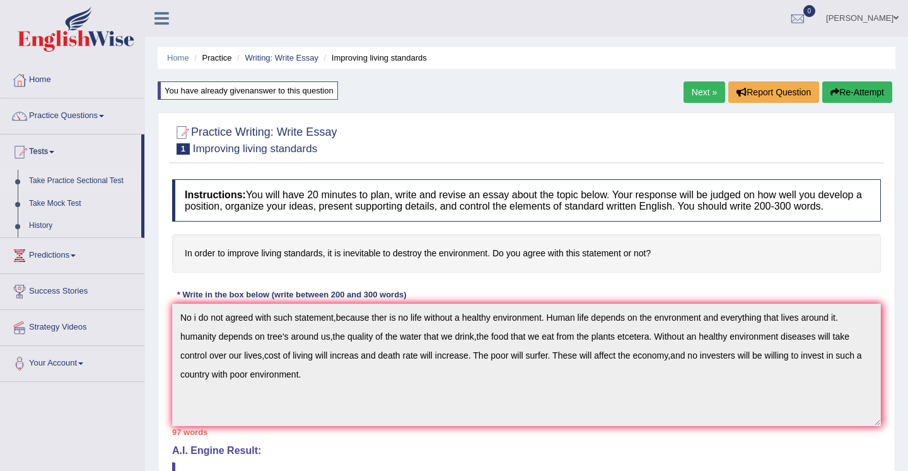
click at [64, 182] on link "Take Practice Sectional Test" at bounding box center [82, 181] width 118 height 23
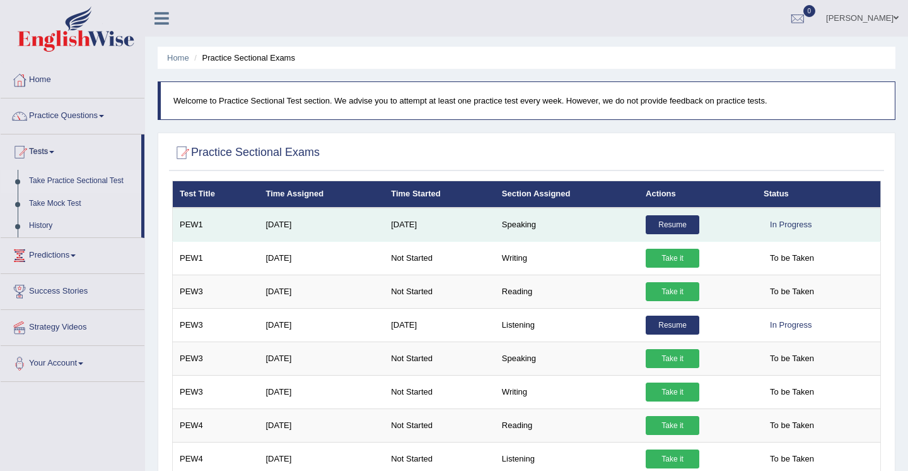
click at [666, 226] on link "Resume" at bounding box center [673, 224] width 54 height 19
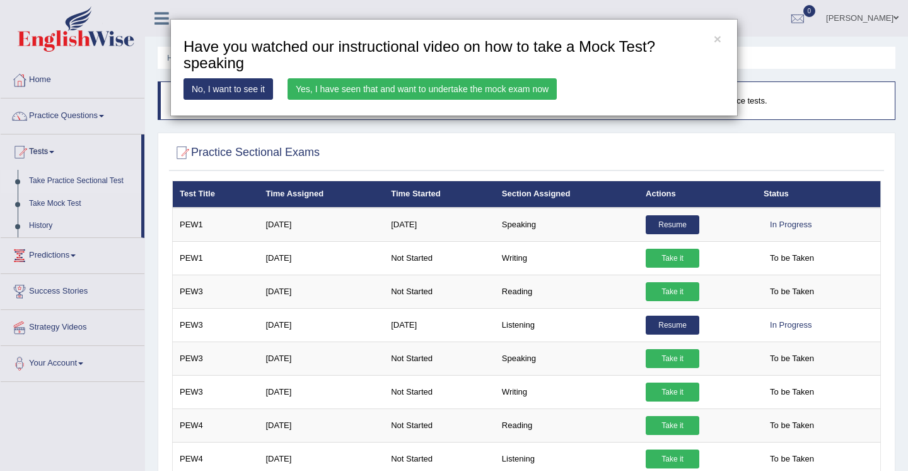
click at [236, 91] on link "No, I want to see it" at bounding box center [229, 88] width 90 height 21
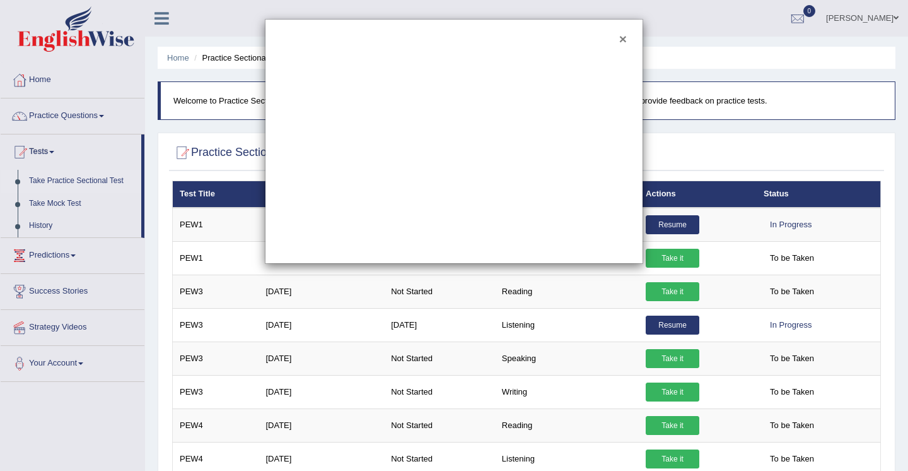
click at [624, 41] on button "×" at bounding box center [623, 38] width 8 height 13
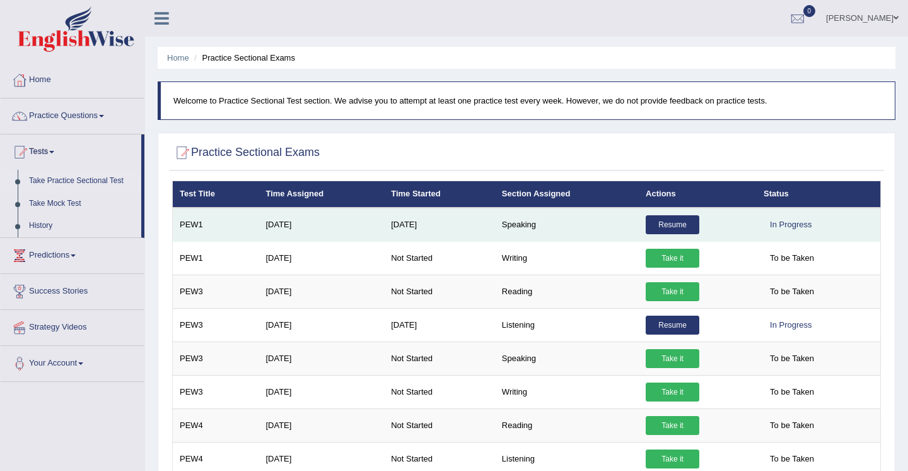
click at [654, 223] on link "Resume" at bounding box center [673, 224] width 54 height 19
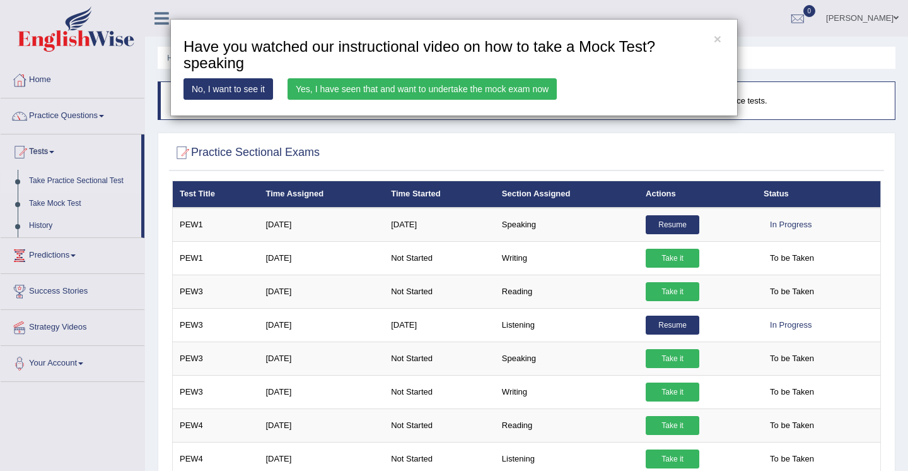
click at [472, 91] on link "Yes, I have seen that and want to undertake the mock exam now" at bounding box center [422, 88] width 269 height 21
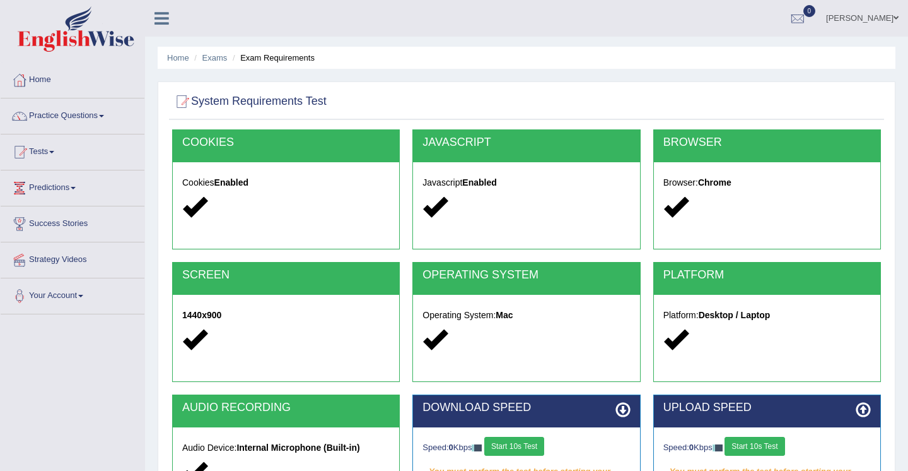
click at [272, 203] on div at bounding box center [285, 207] width 207 height 27
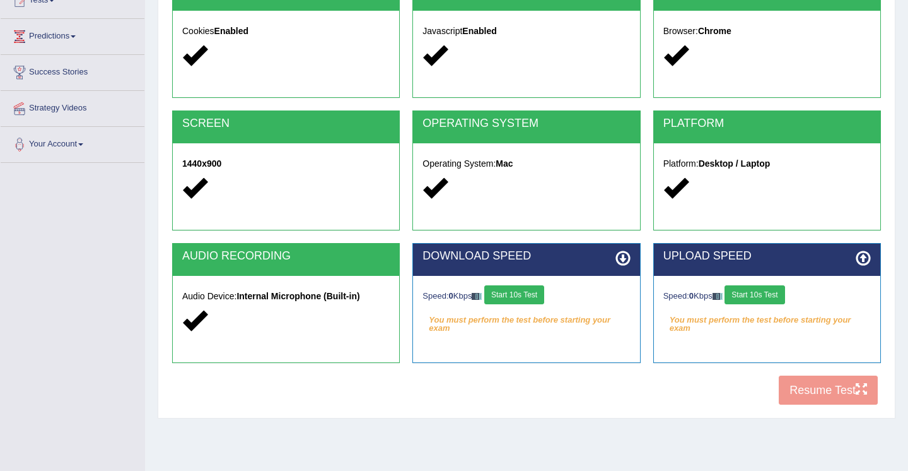
scroll to position [177, 0]
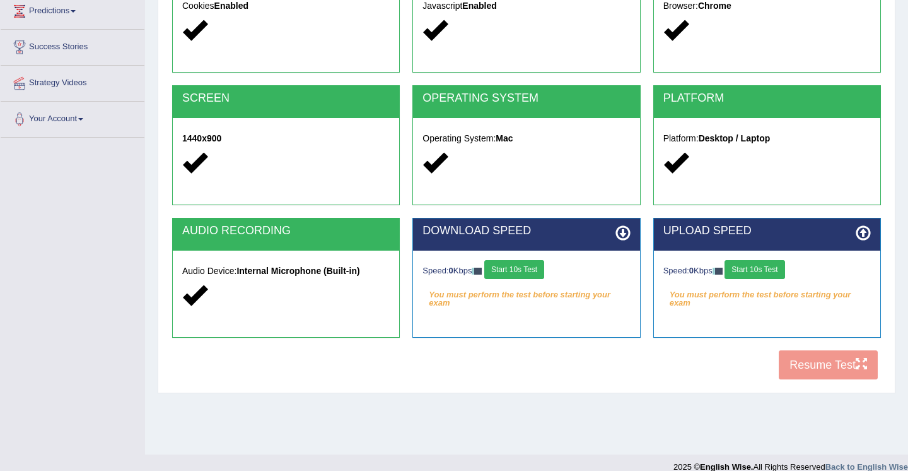
click at [500, 270] on button "Start 10s Test" at bounding box center [514, 269] width 60 height 19
click at [765, 272] on button "Start 10s Test" at bounding box center [755, 269] width 60 height 19
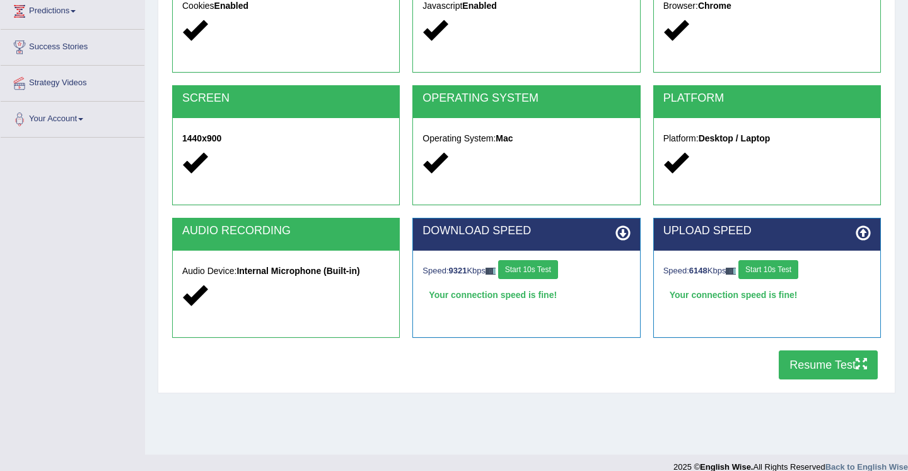
click at [798, 366] on button "Resume Test" at bounding box center [828, 364] width 99 height 29
click at [802, 370] on button "Resume Test" at bounding box center [828, 364] width 99 height 29
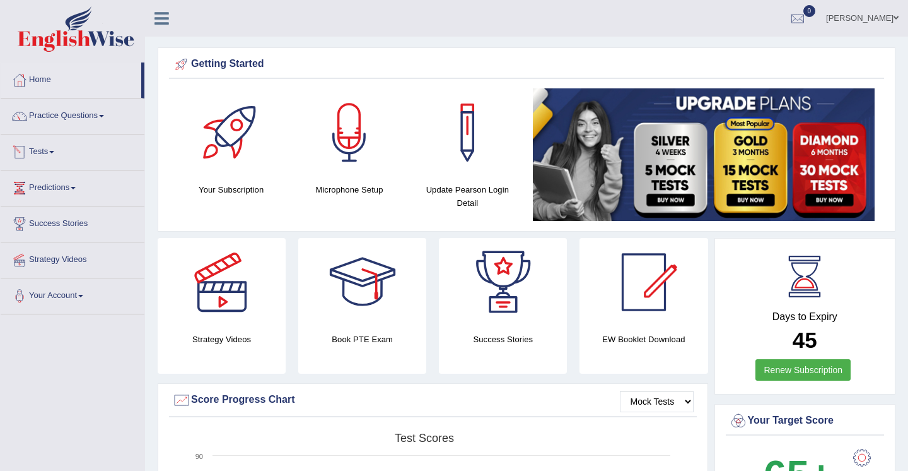
click at [51, 149] on link "Tests" at bounding box center [73, 150] width 144 height 32
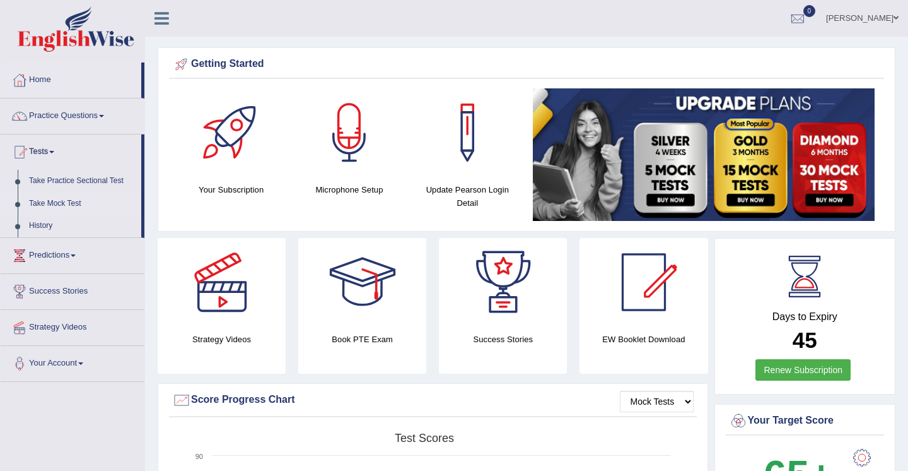
click at [59, 200] on link "Take Mock Test" at bounding box center [82, 203] width 118 height 23
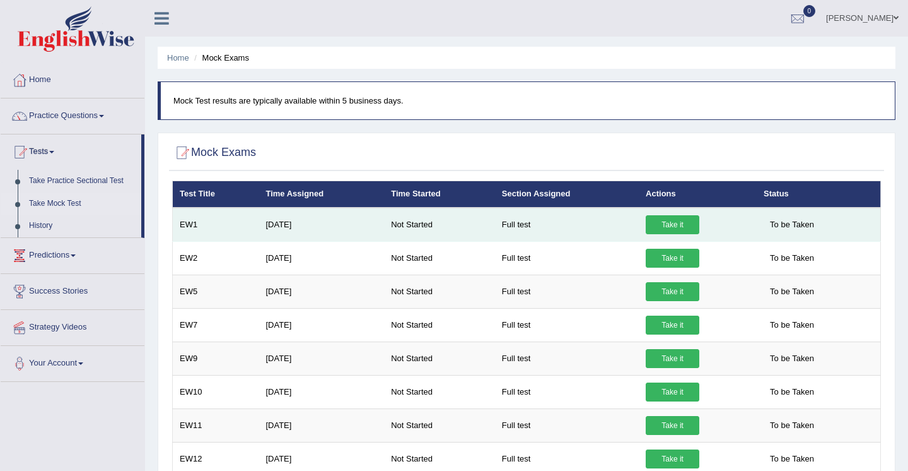
click at [670, 224] on link "Take it" at bounding box center [673, 224] width 54 height 19
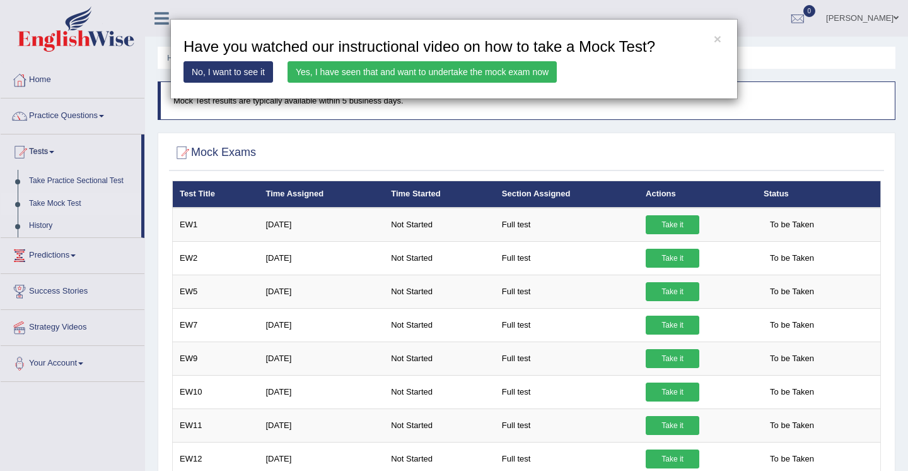
click at [473, 74] on link "Yes, I have seen that and want to undertake the mock exam now" at bounding box center [422, 71] width 269 height 21
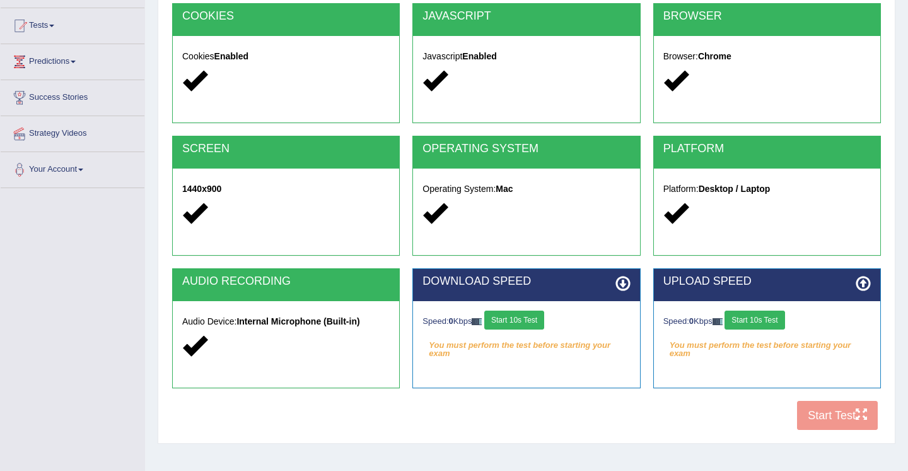
scroll to position [151, 0]
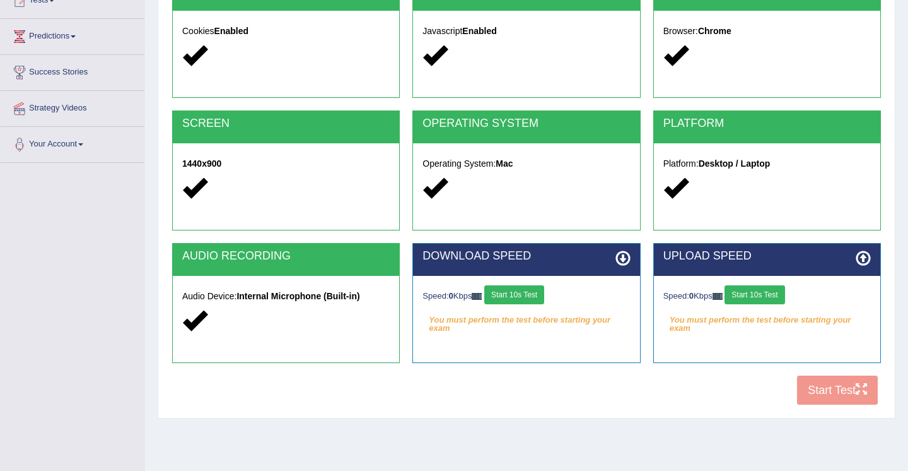
click at [522, 296] on button "Start 10s Test" at bounding box center [514, 294] width 60 height 19
click at [769, 296] on button "Start 10s Test" at bounding box center [755, 294] width 60 height 19
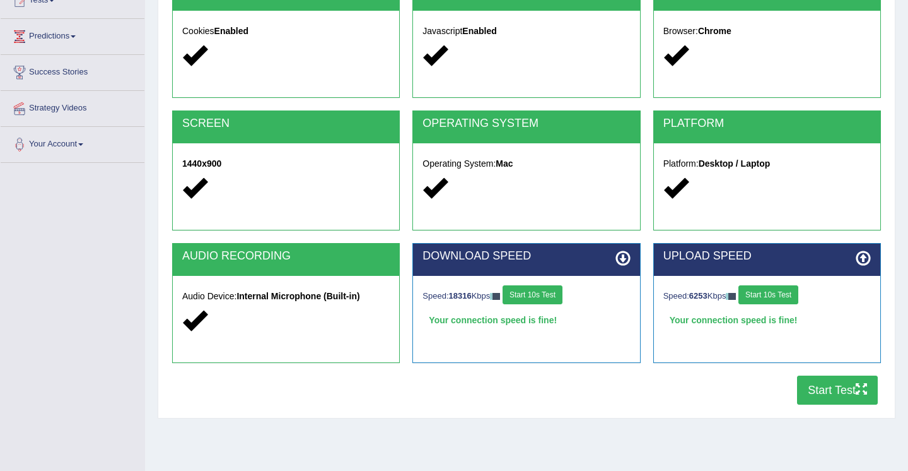
click at [822, 391] on button "Start Test" at bounding box center [837, 389] width 81 height 29
